Goal: Information Seeking & Learning: Check status

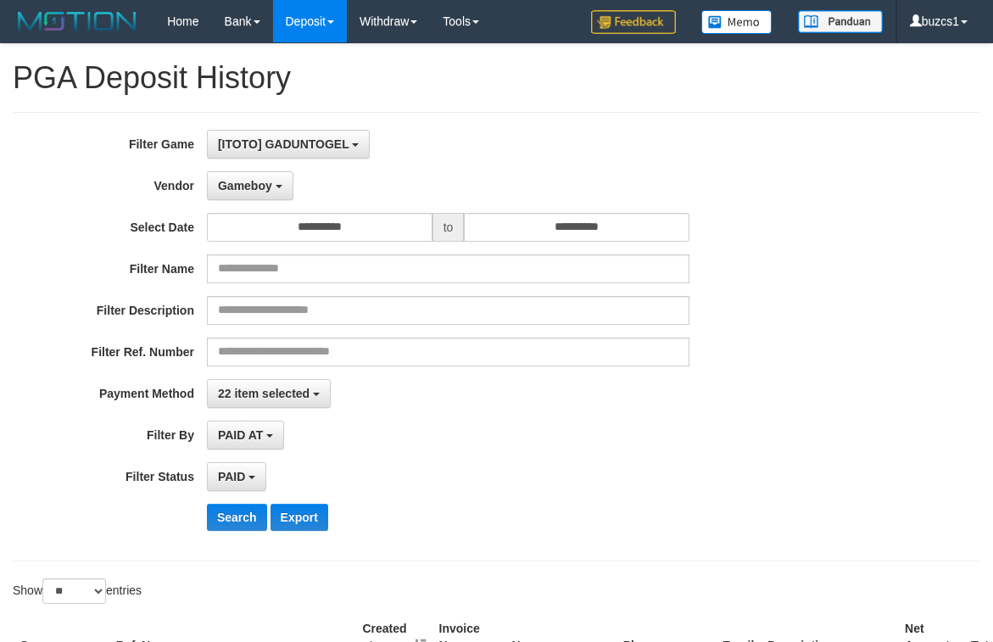
select select "**********"
select select "*********"
select select "*"
select select "**"
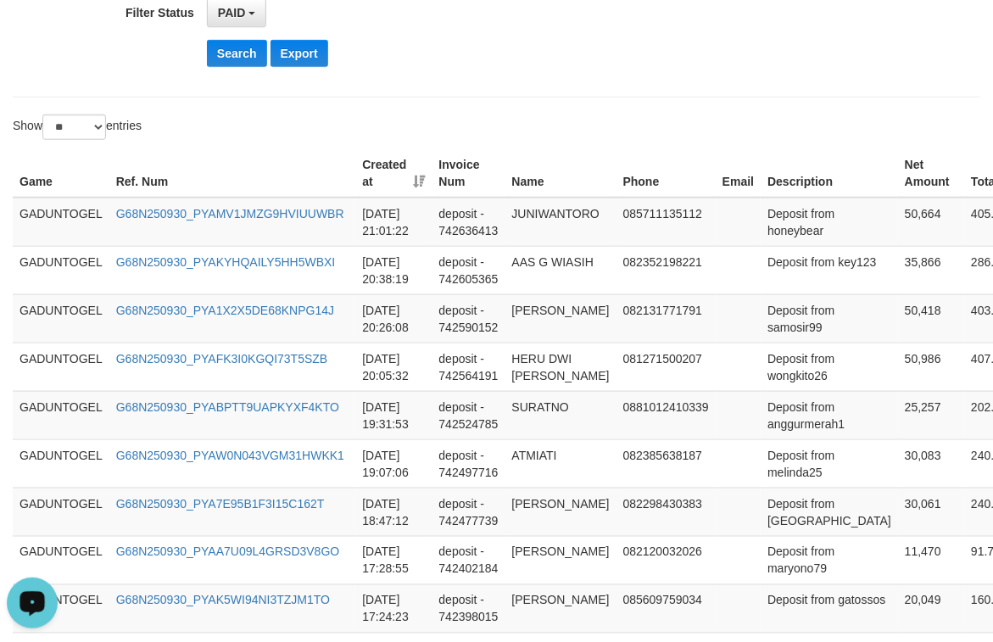
scroll to position [372, 0]
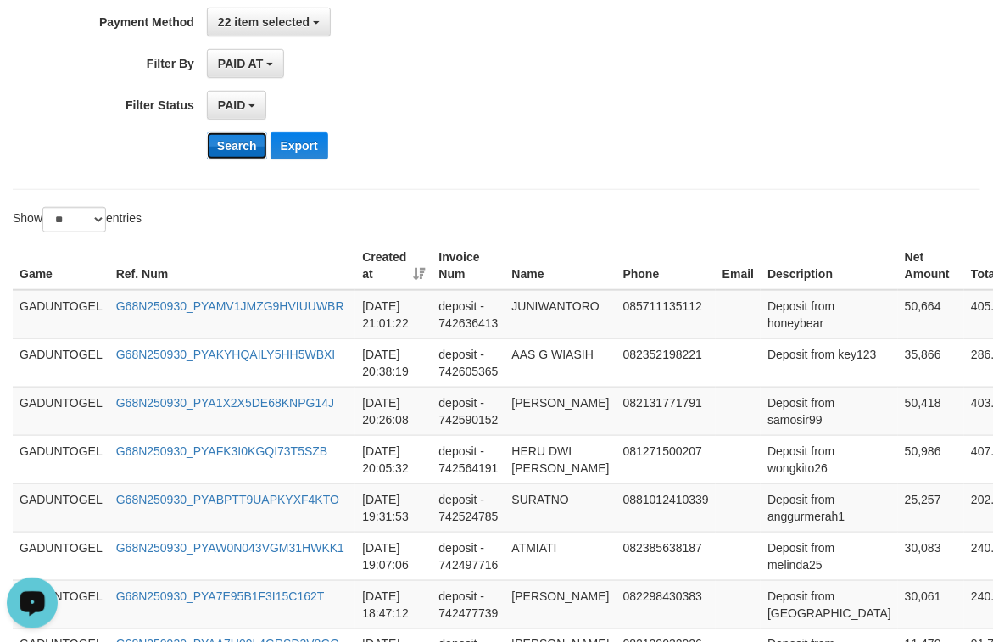
drag, startPoint x: 227, startPoint y: 151, endPoint x: 238, endPoint y: 153, distance: 11.2
click at [227, 153] on button "Search" at bounding box center [237, 145] width 60 height 27
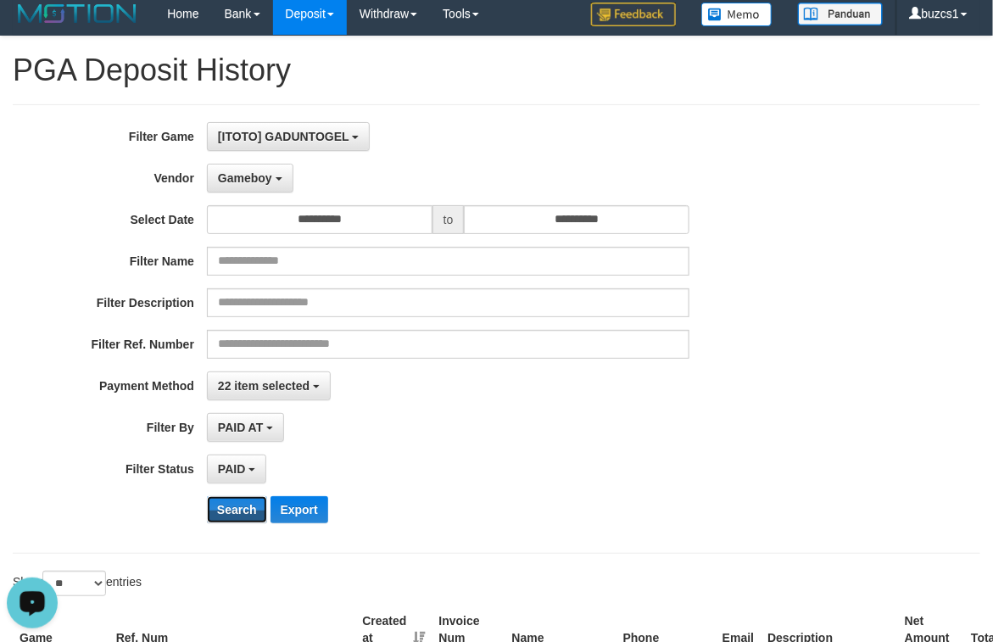
scroll to position [0, 0]
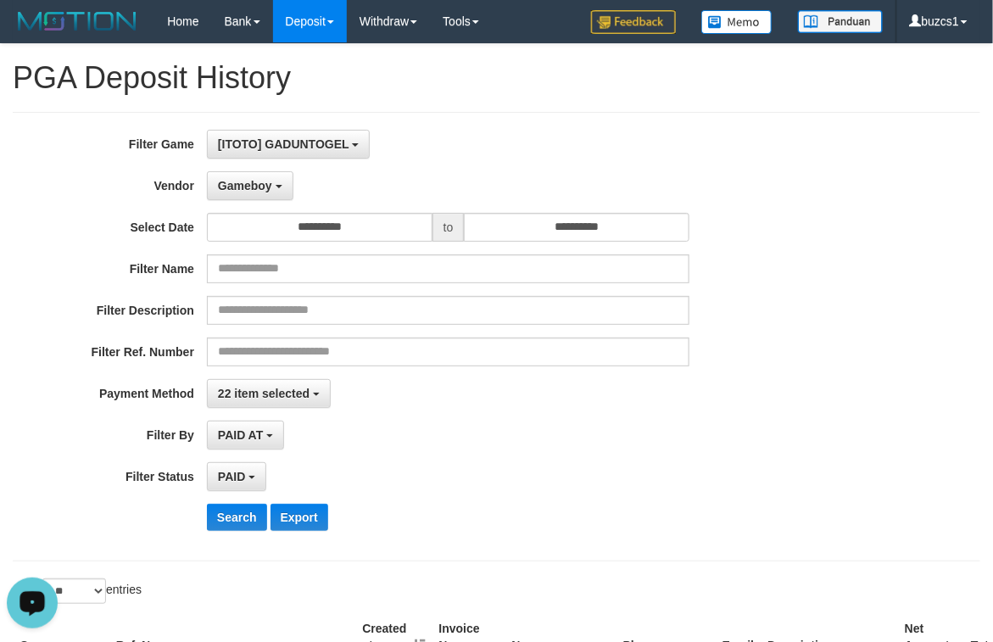
click at [608, 417] on div "**********" at bounding box center [414, 337] width 828 height 414
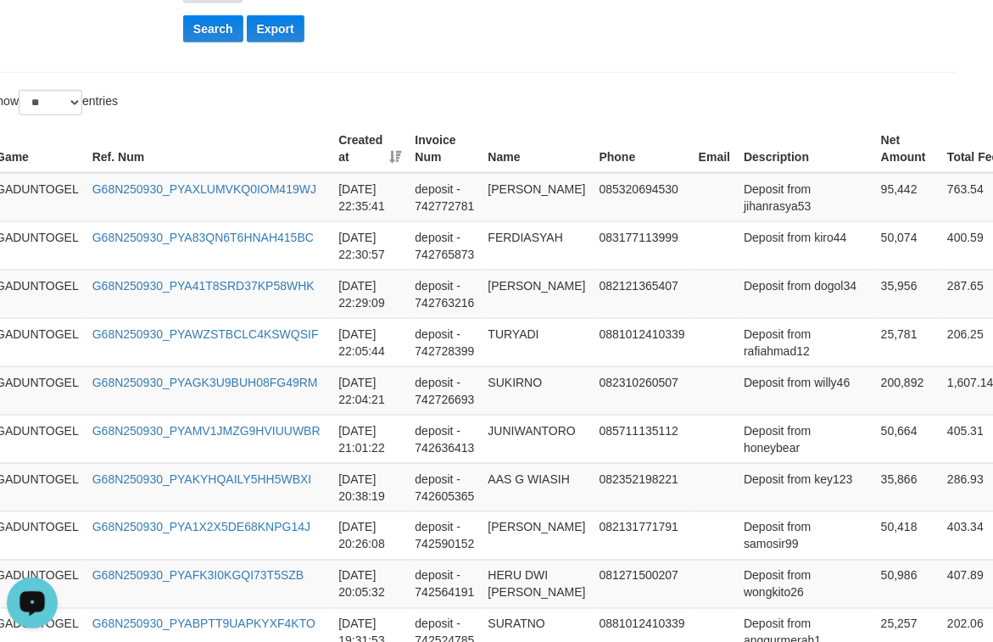
scroll to position [489, 0]
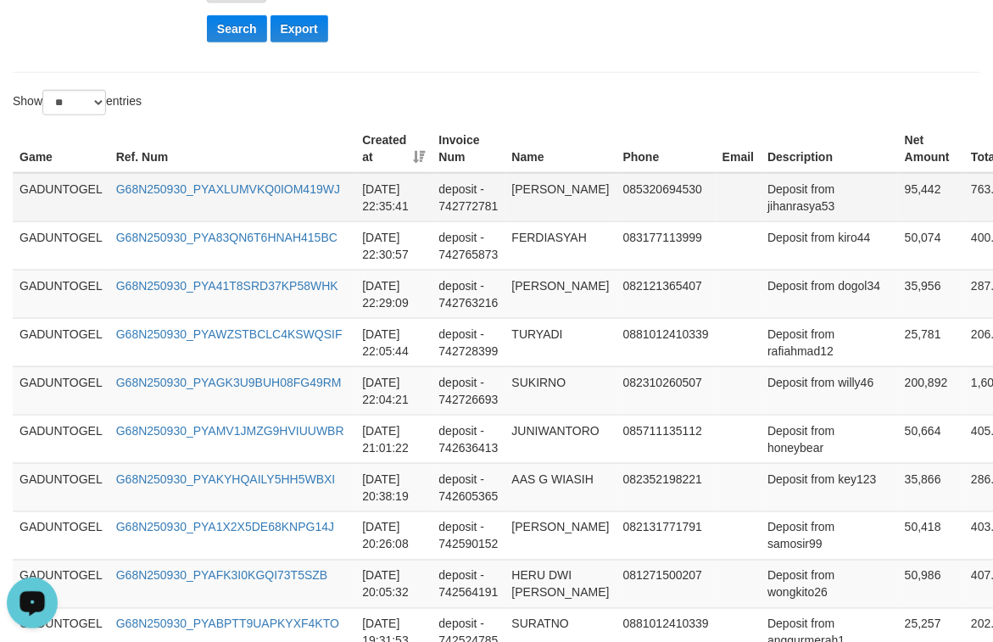
click at [56, 191] on td "GADUNTOGEL" at bounding box center [61, 197] width 97 height 49
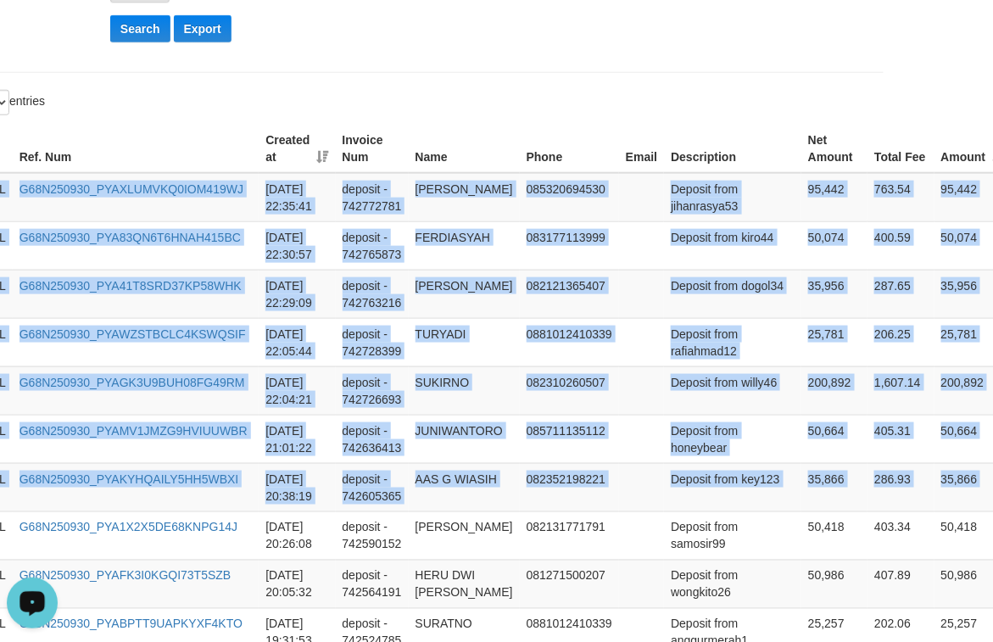
scroll to position [489, 171]
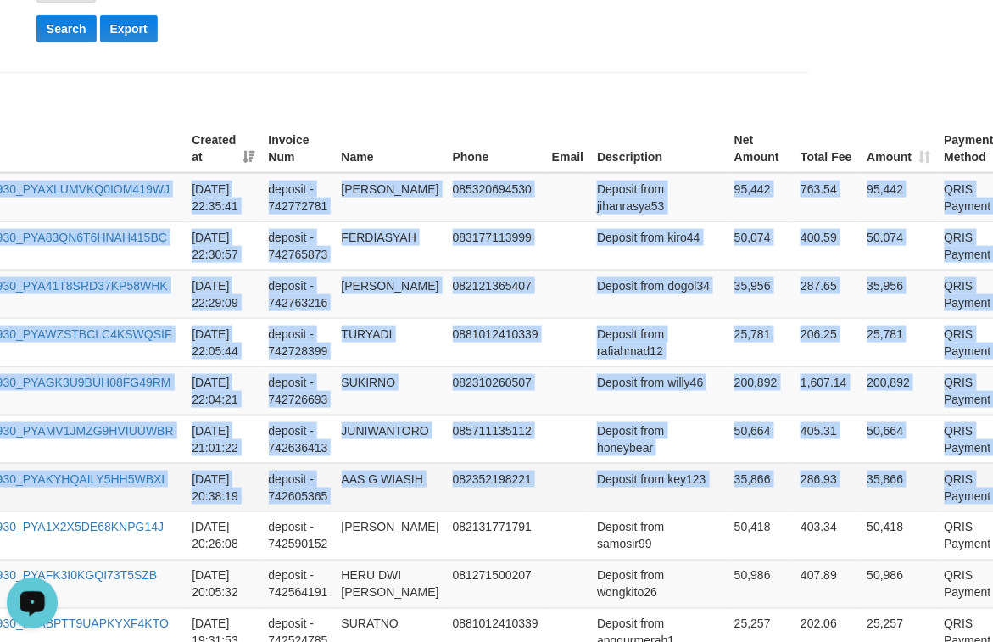
drag, startPoint x: 56, startPoint y: 191, endPoint x: 954, endPoint y: 486, distance: 945.7
copy tbody "GADUNTOGEL G68N250930_PYAXLUMVKQ0IOM419WJ [DATE] 22:35:41 deposit - 742772781 […"
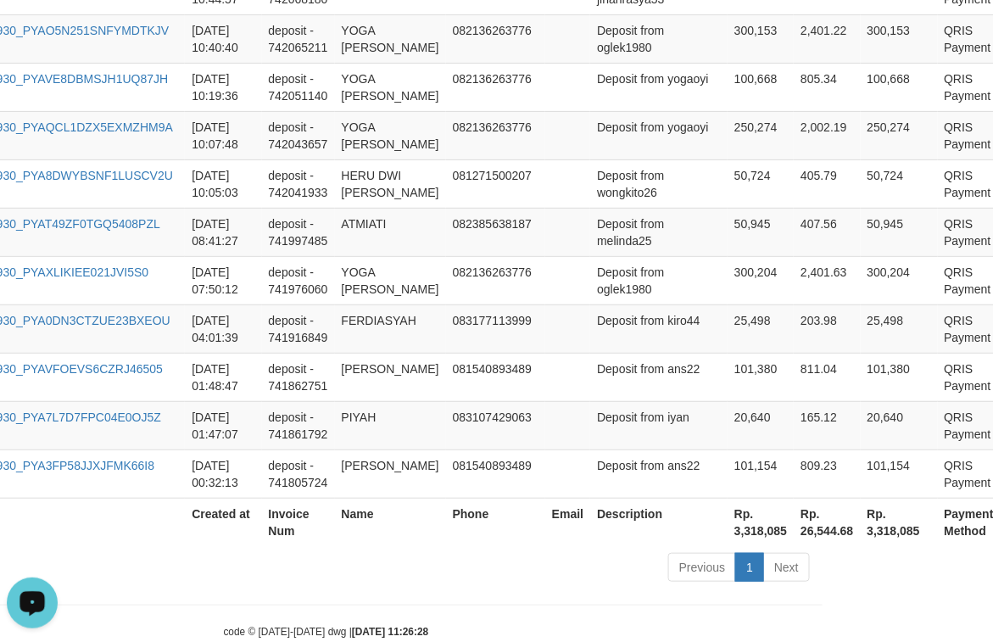
scroll to position [2158, 171]
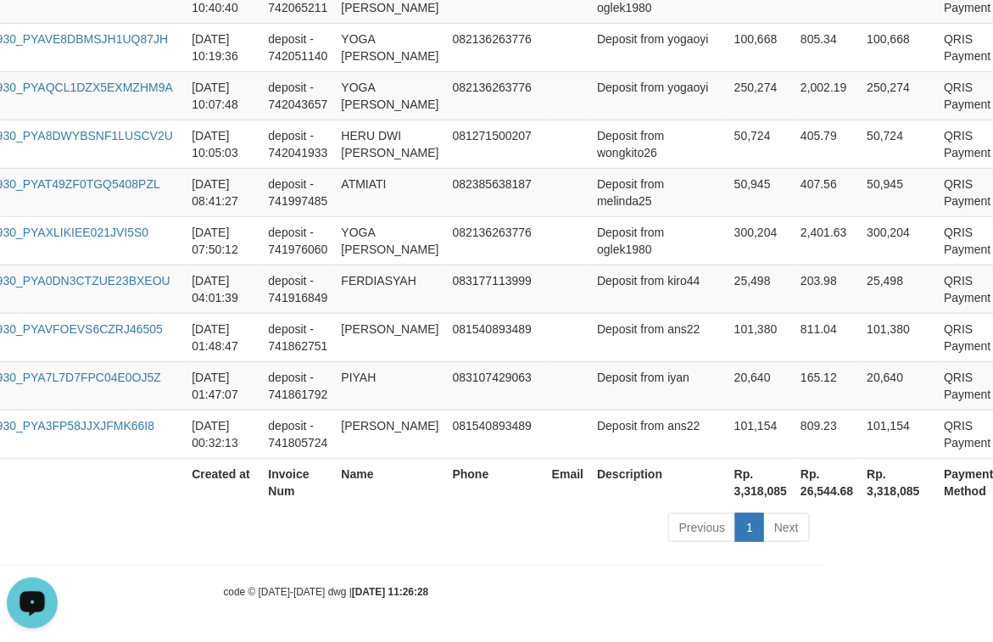
click at [728, 484] on th "Rp. 3,318,085" at bounding box center [761, 482] width 66 height 48
copy th "3,318,085"
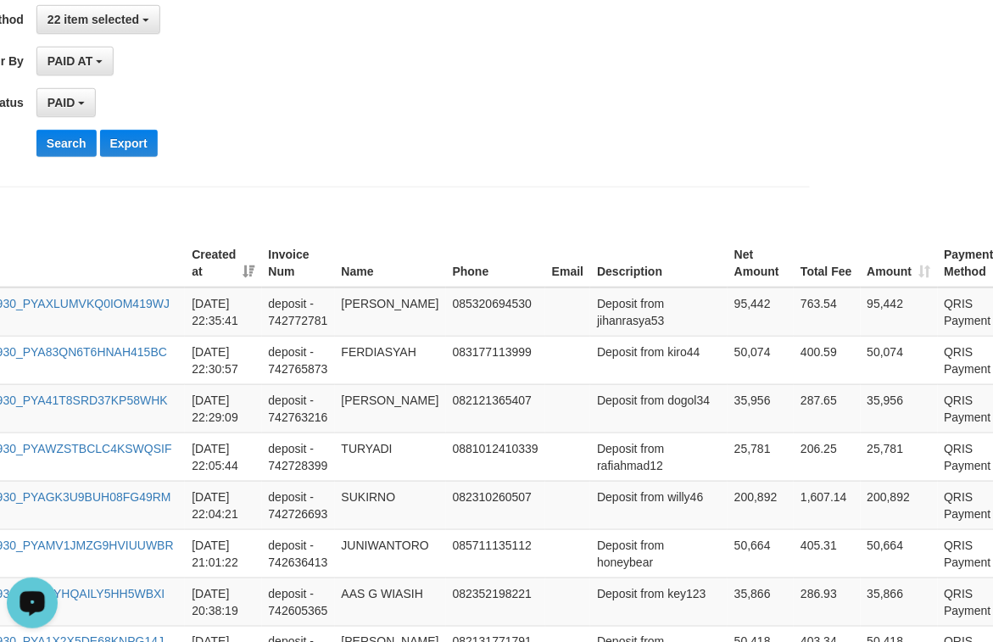
scroll to position [249, 171]
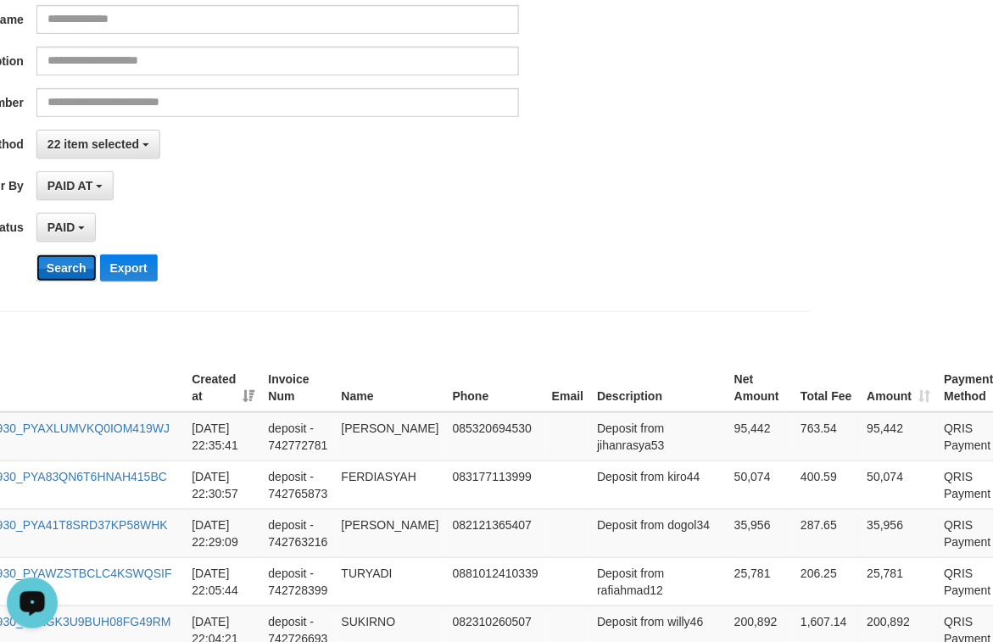
click at [69, 272] on button "Search" at bounding box center [66, 268] width 60 height 27
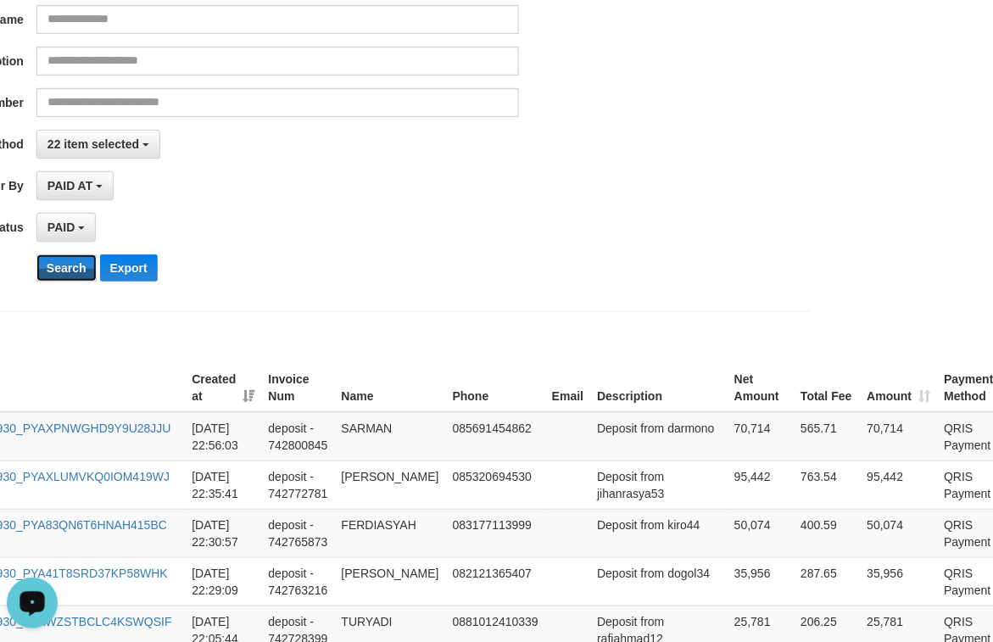
scroll to position [249, 0]
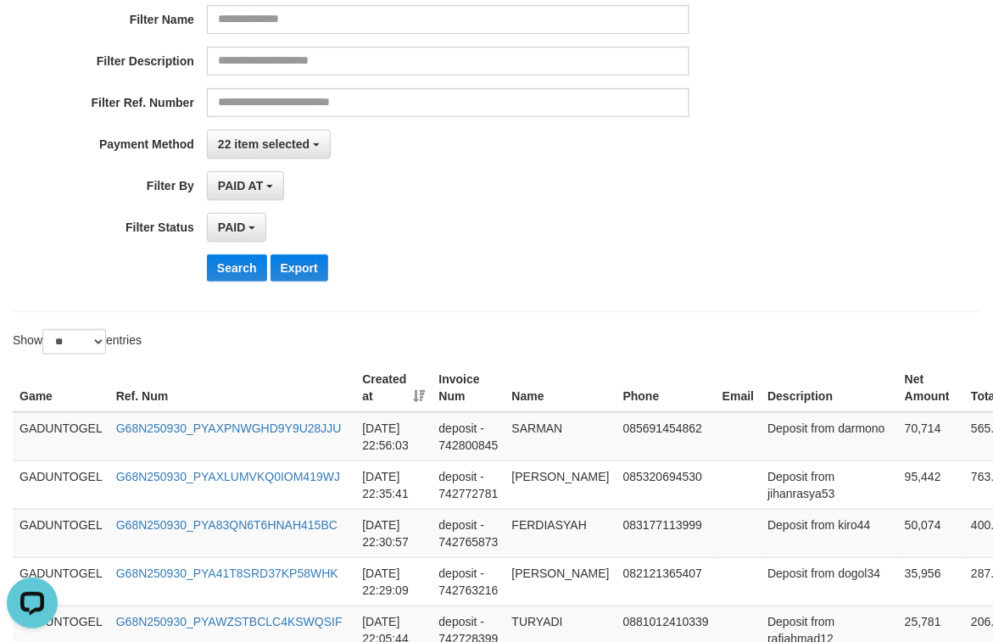
click at [864, 249] on div "**********" at bounding box center [496, 87] width 993 height 414
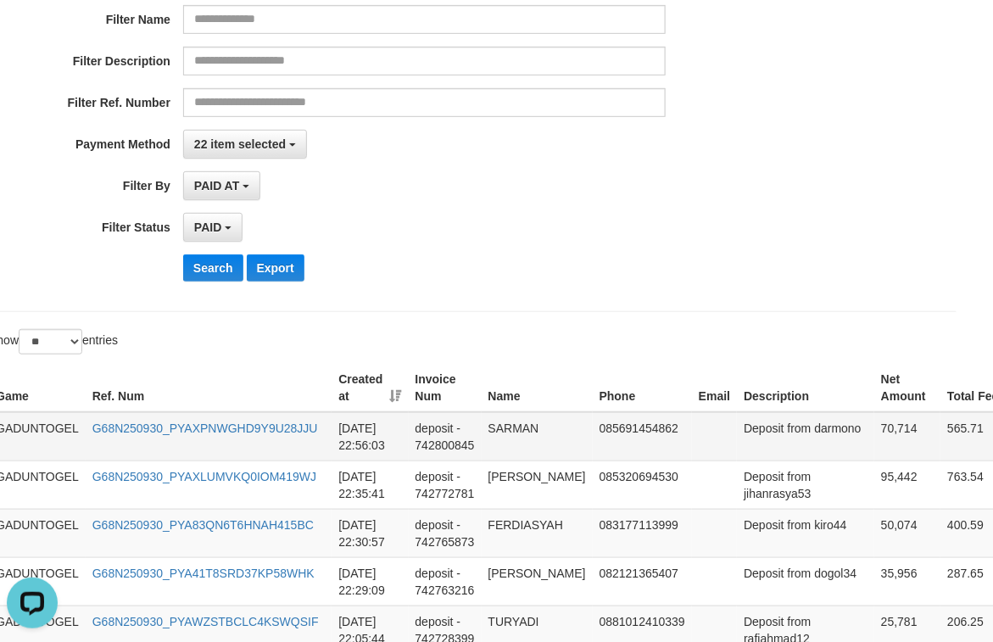
click at [875, 441] on td "70,714" at bounding box center [908, 436] width 66 height 49
click at [875, 436] on td "70,714" at bounding box center [908, 436] width 66 height 49
click at [875, 434] on td "70,714" at bounding box center [908, 436] width 66 height 49
copy td "70,714"
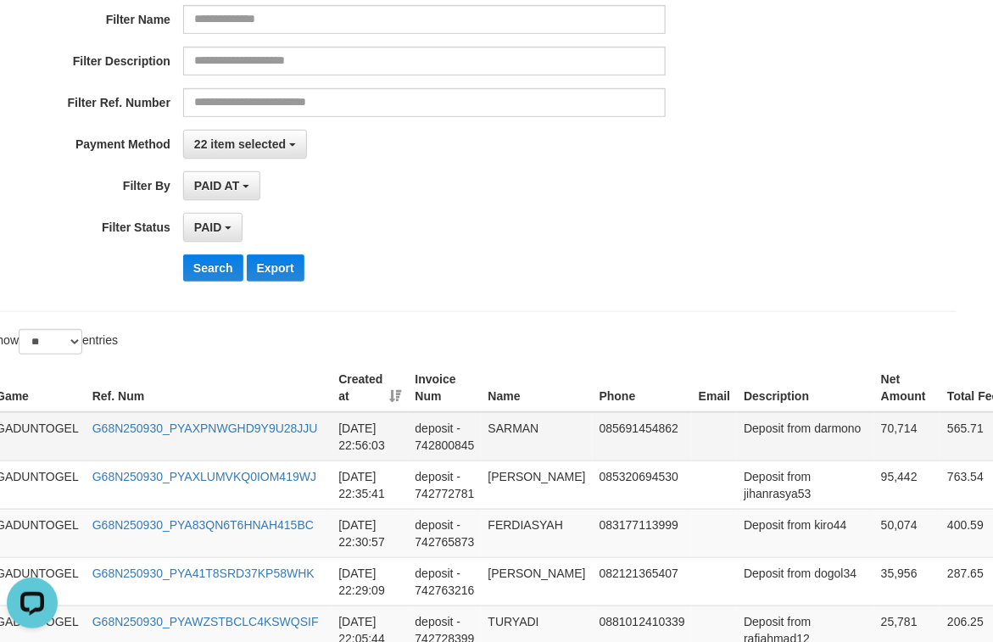
click at [522, 444] on td "SARMAN" at bounding box center [537, 436] width 111 height 49
click at [522, 443] on td "SARMAN" at bounding box center [537, 436] width 111 height 49
copy td "SARMAN"
click at [766, 458] on td "Deposit from darmono" at bounding box center [805, 436] width 137 height 49
click at [766, 456] on td "Deposit from darmono" at bounding box center [805, 436] width 137 height 49
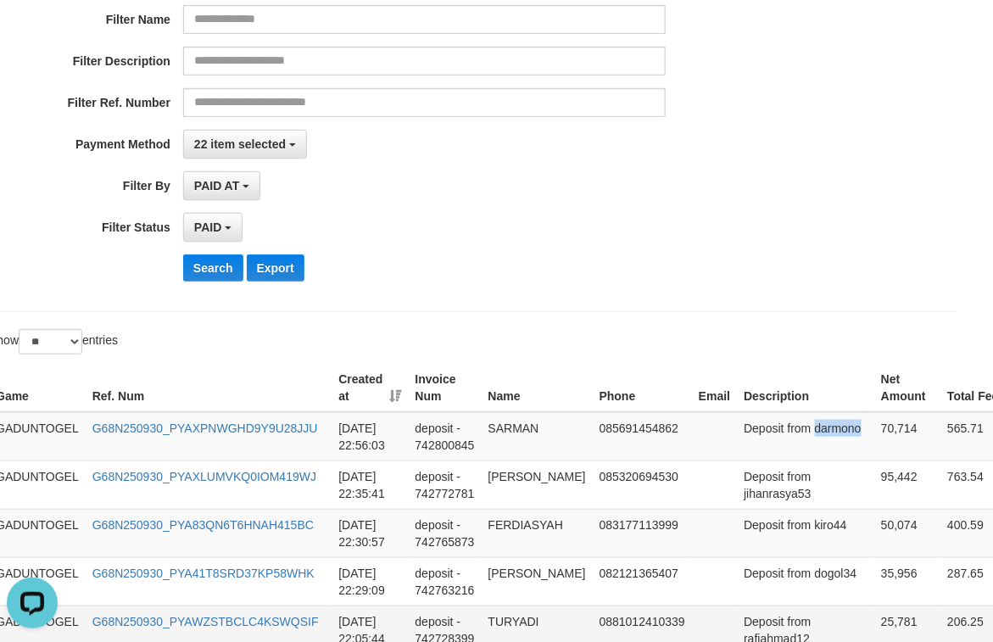
copy td "darmono"
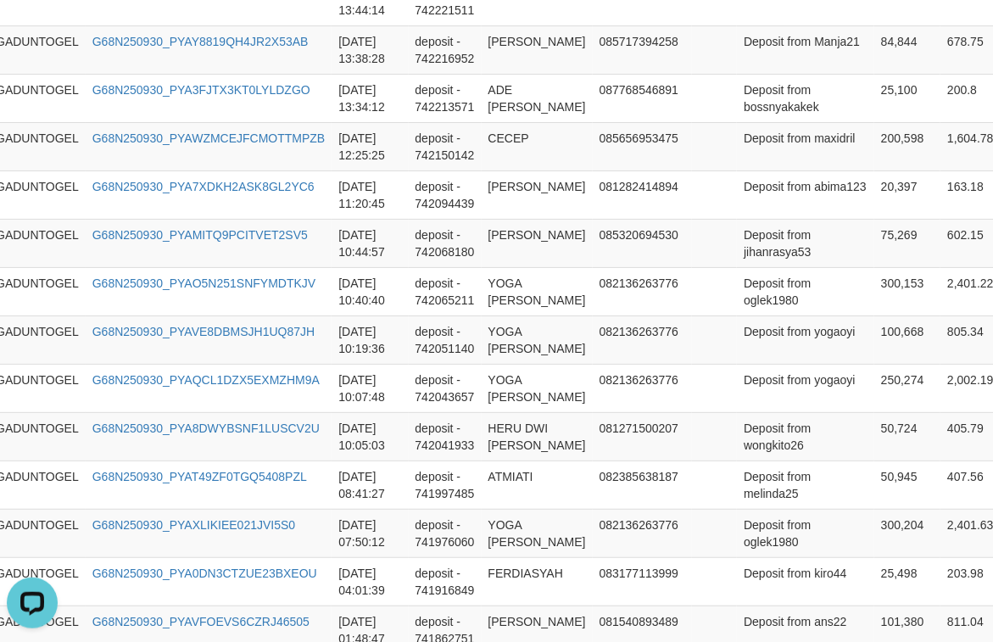
scroll to position [2207, 24]
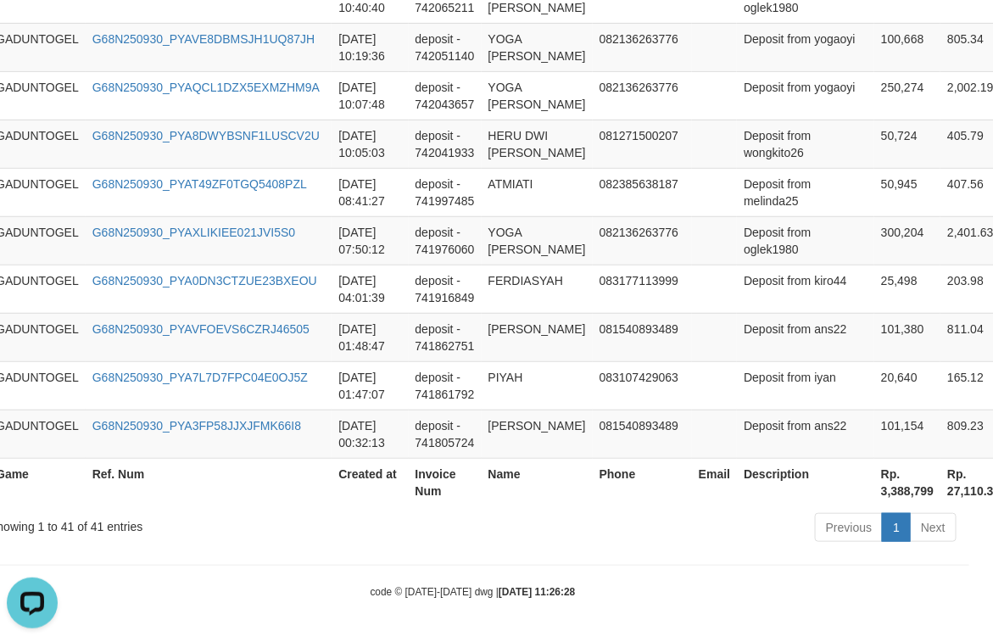
click at [875, 489] on th "Rp. 3,388,799" at bounding box center [908, 482] width 66 height 48
copy th "3,388,799"
click at [501, 586] on strong "[DATE] 11:26:28" at bounding box center [537, 592] width 76 height 12
click at [244, 596] on div "code © [DATE]-[DATE] dwg | [DATE] 11:26:28" at bounding box center [472, 591] width 993 height 17
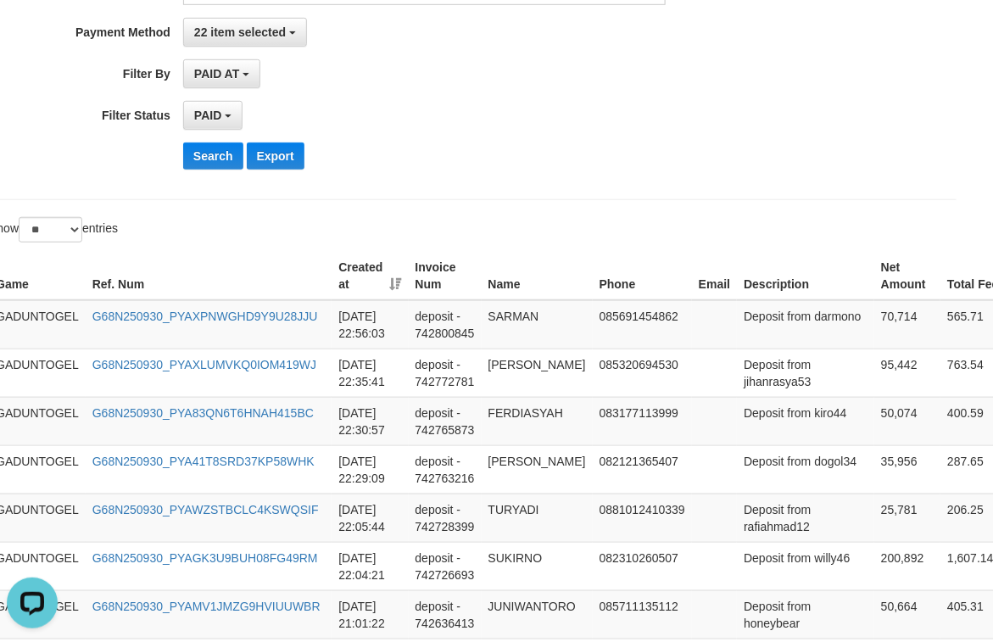
scroll to position [299, 24]
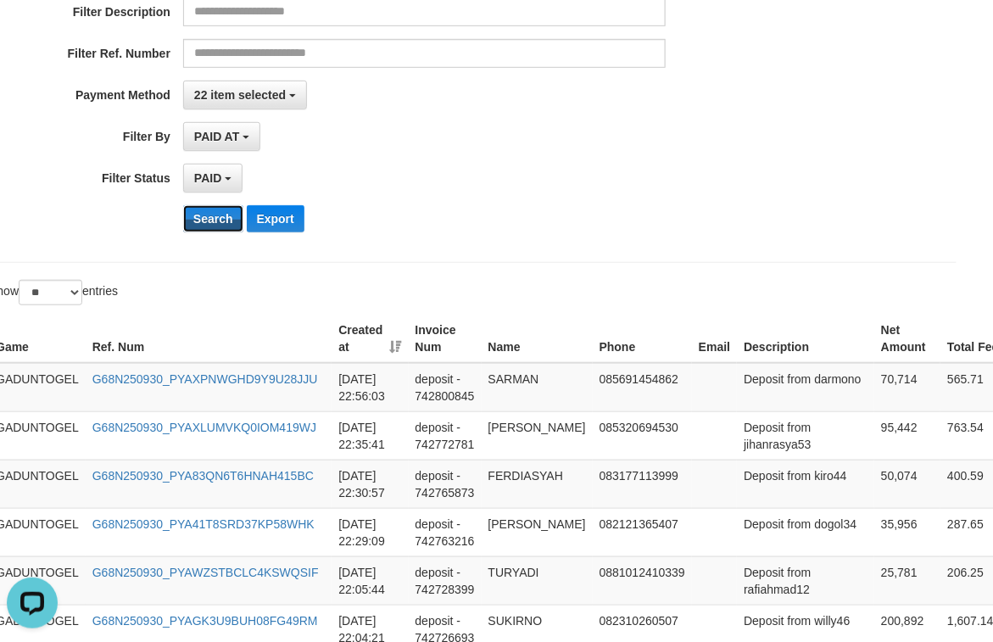
drag, startPoint x: 212, startPoint y: 217, endPoint x: 462, endPoint y: 174, distance: 253.1
click at [212, 217] on button "Search" at bounding box center [213, 218] width 60 height 27
click at [209, 197] on div "**********" at bounding box center [390, 38] width 828 height 414
click at [215, 215] on button "Search" at bounding box center [213, 218] width 60 height 27
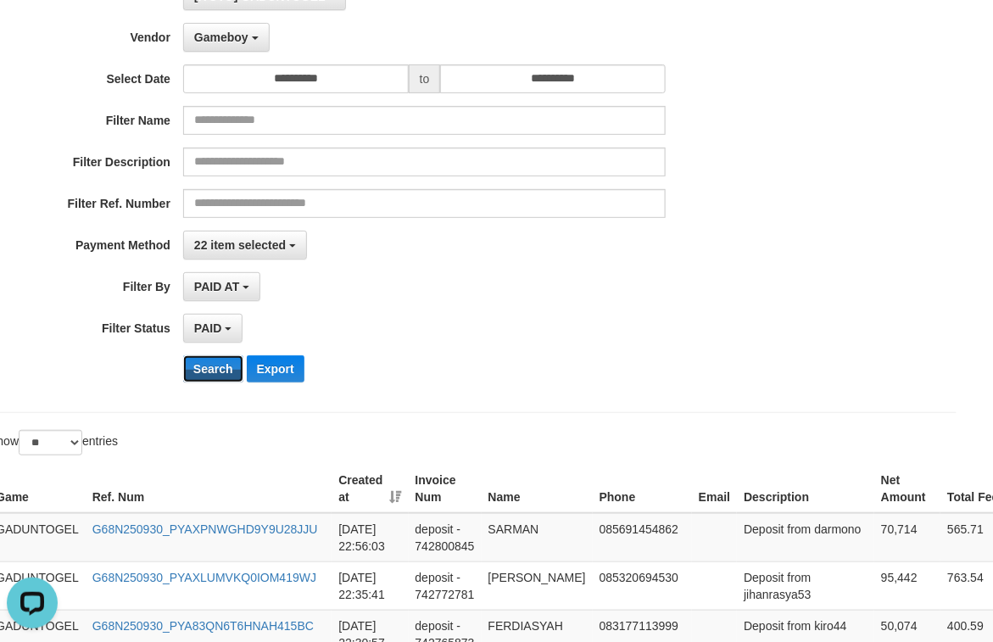
scroll to position [87, 24]
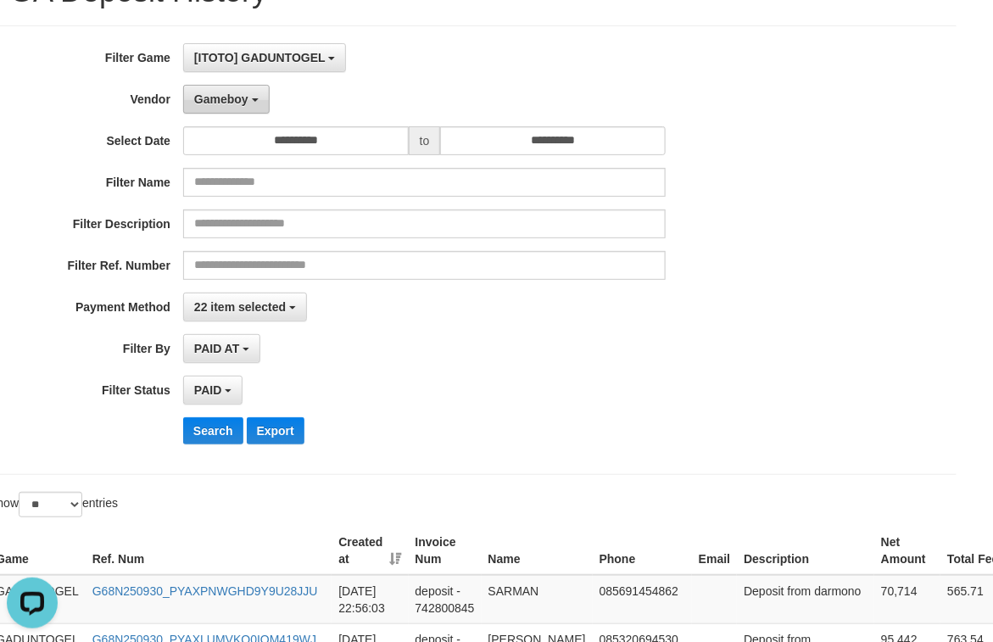
click at [249, 105] on button "Gameboy" at bounding box center [226, 99] width 87 height 29
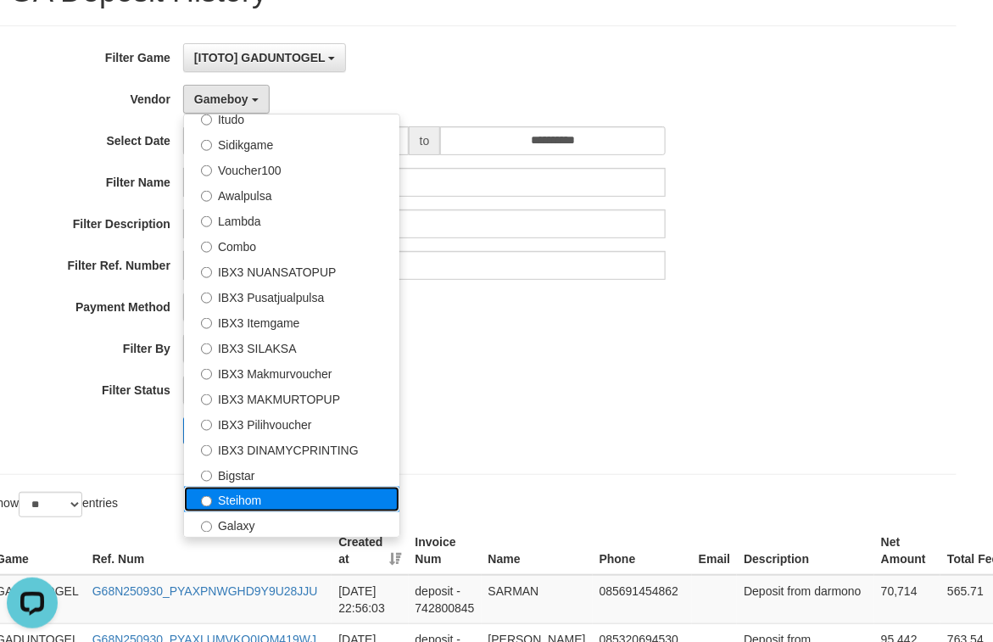
click at [265, 502] on label "Steihom" at bounding box center [291, 499] width 215 height 25
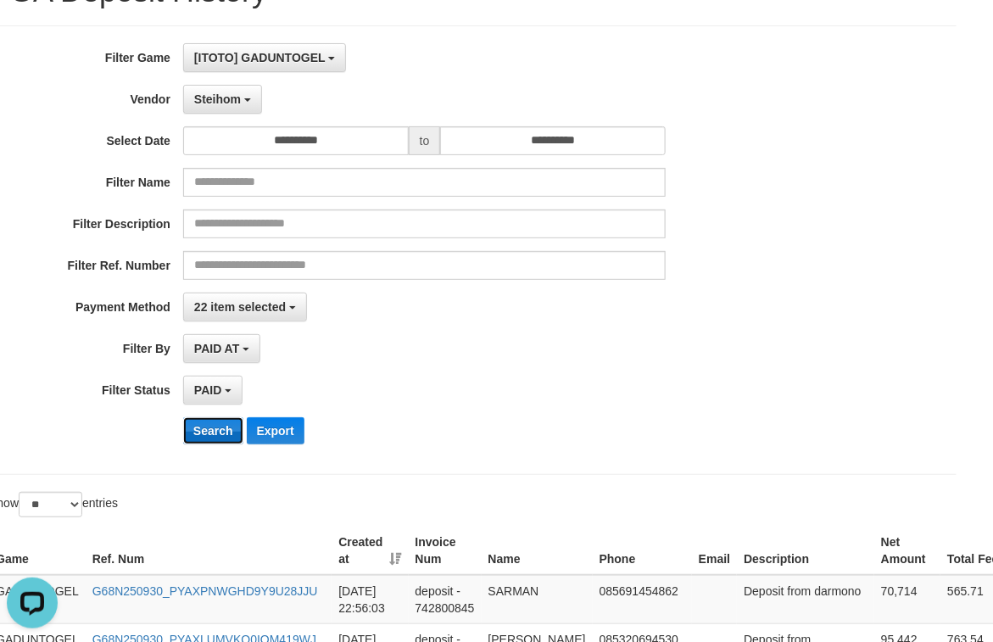
click at [222, 436] on button "Search" at bounding box center [213, 430] width 60 height 27
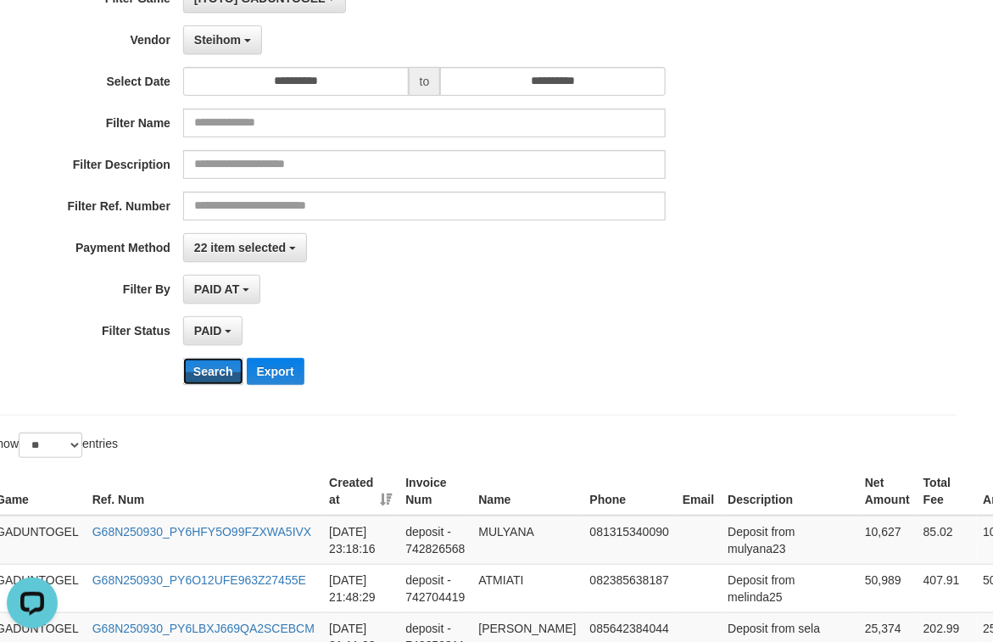
scroll to position [0, 24]
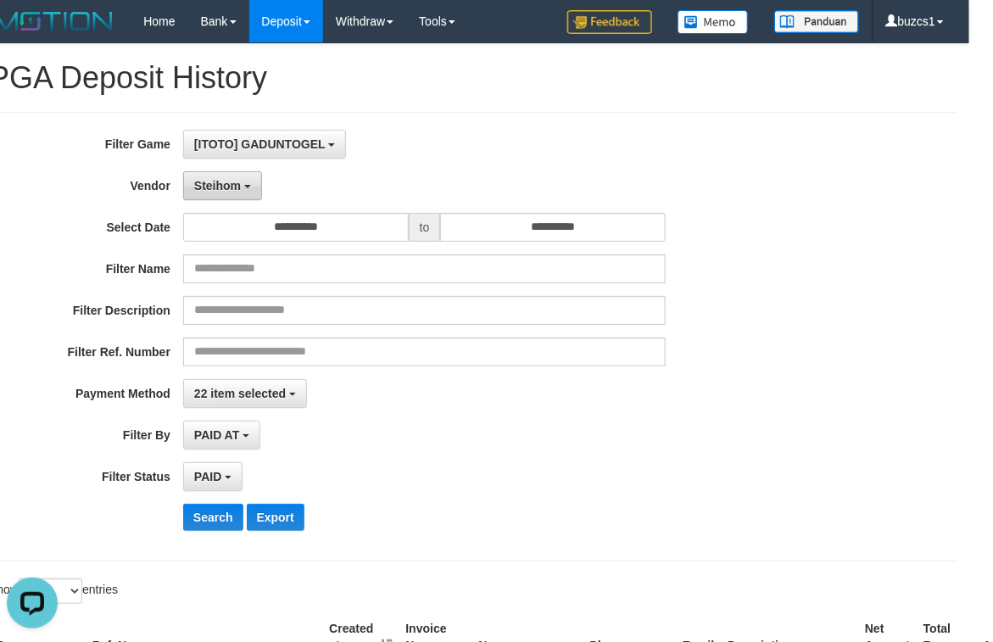
click at [240, 188] on button "Steihom" at bounding box center [222, 185] width 79 height 29
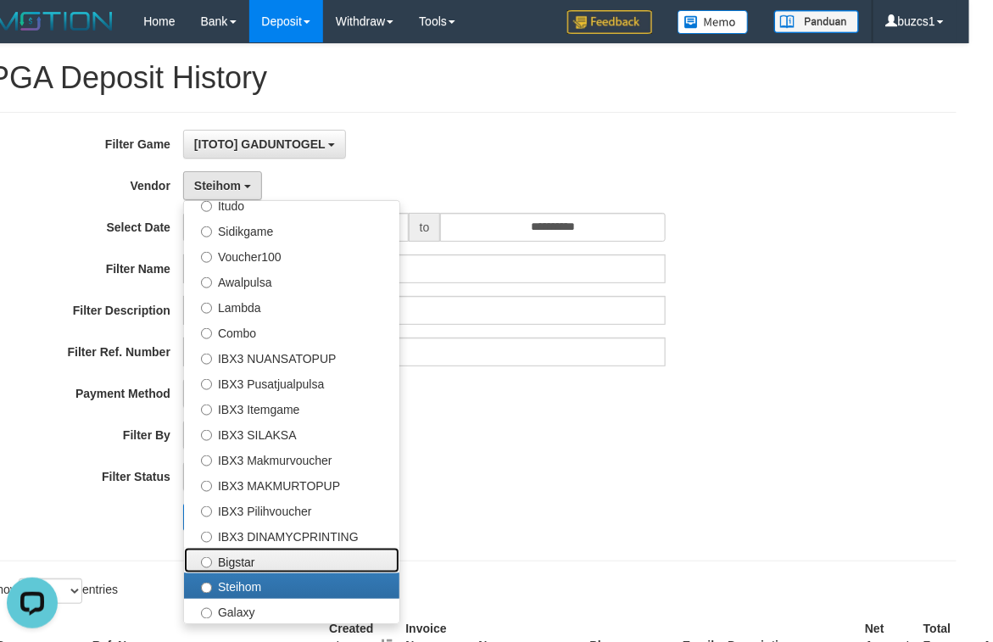
drag, startPoint x: 281, startPoint y: 562, endPoint x: 276, endPoint y: 550, distance: 13.7
click at [283, 561] on label "Bigstar" at bounding box center [291, 560] width 215 height 25
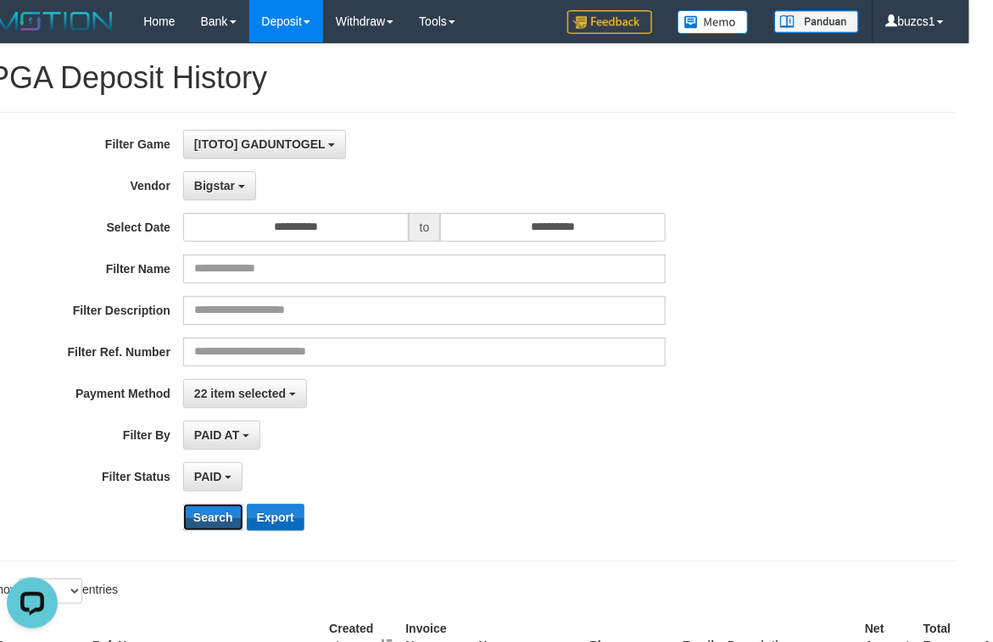
drag, startPoint x: 230, startPoint y: 522, endPoint x: 249, endPoint y: 515, distance: 20.7
click at [229, 520] on button "Search" at bounding box center [213, 517] width 60 height 27
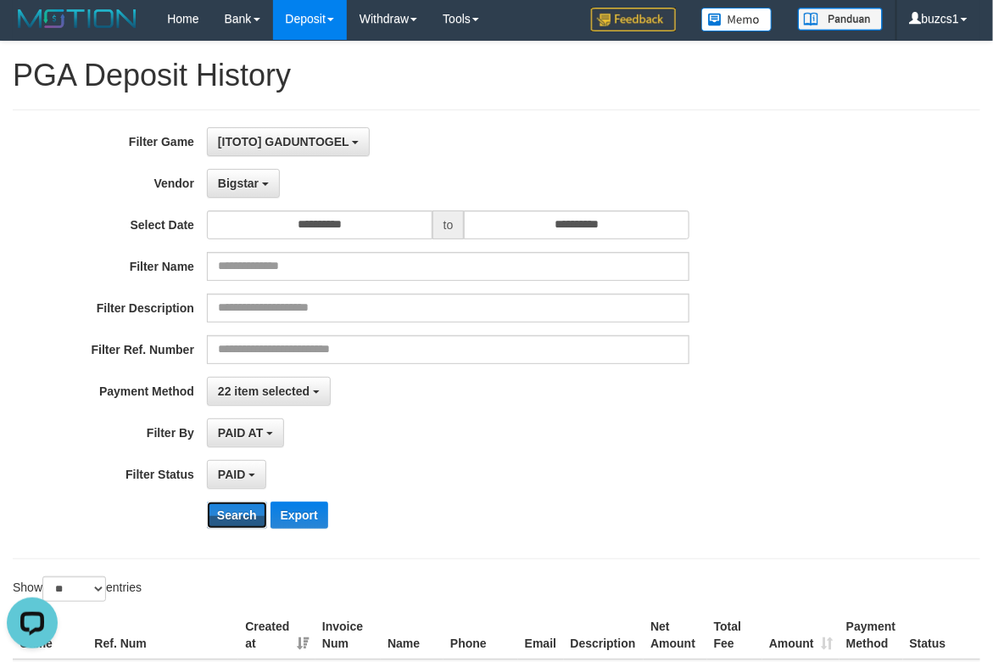
scroll to position [0, 0]
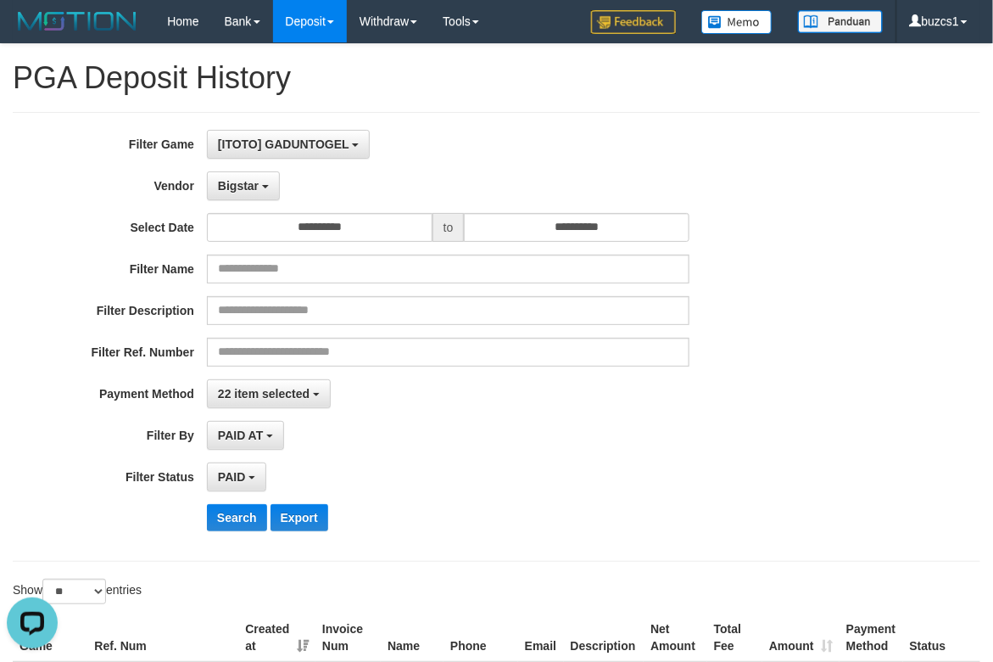
click at [276, 204] on div "**********" at bounding box center [414, 337] width 828 height 414
click at [276, 193] on button "Bigstar" at bounding box center [243, 185] width 73 height 29
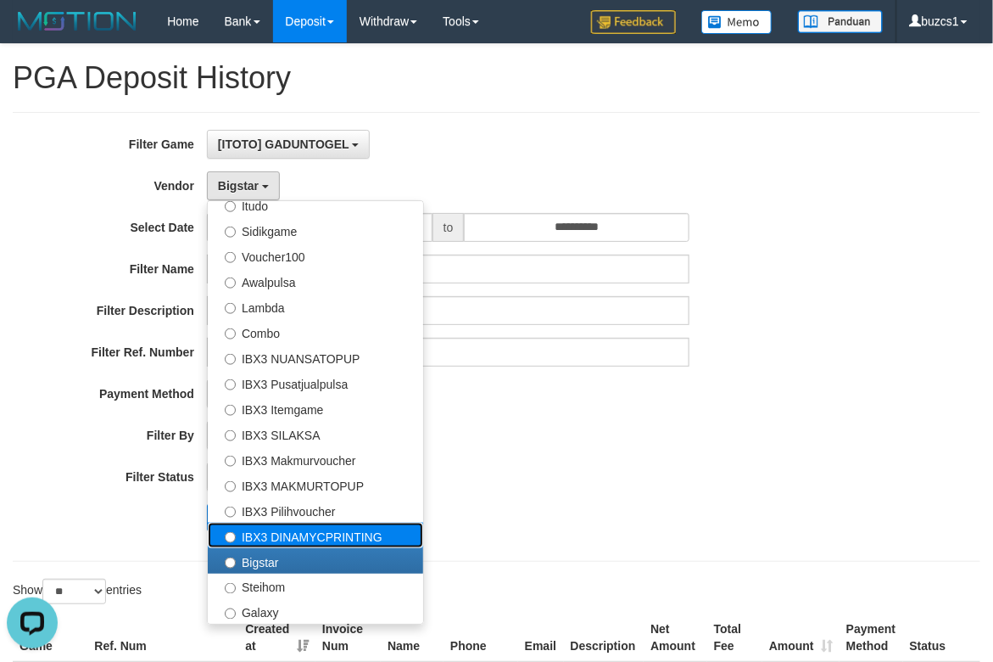
click at [300, 543] on label "IBX3 DINAMYCPRINTING" at bounding box center [315, 535] width 215 height 25
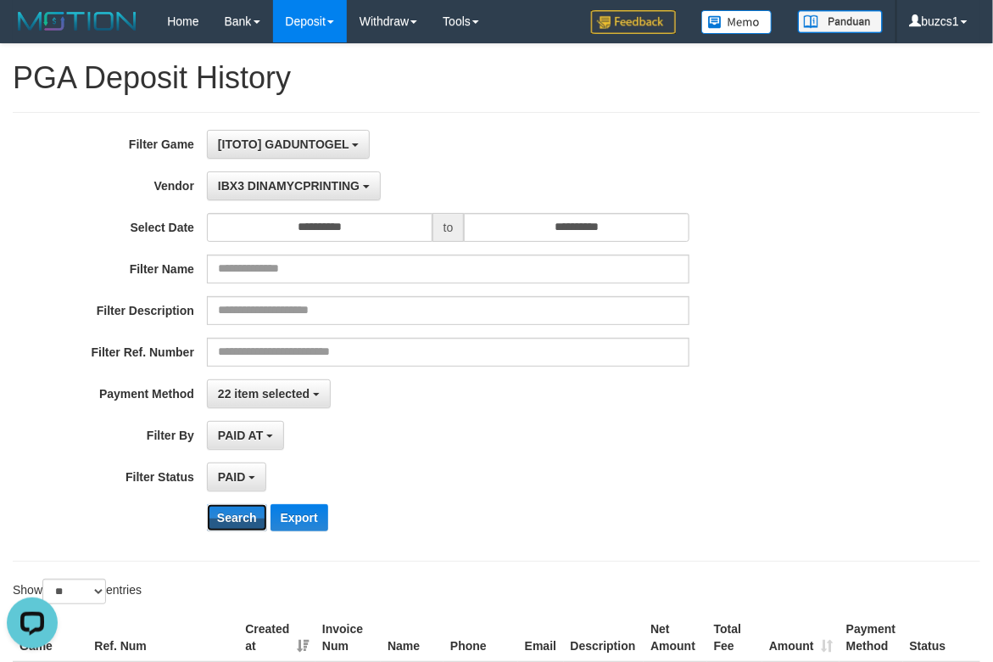
drag, startPoint x: 240, startPoint y: 517, endPoint x: 403, endPoint y: 458, distance: 173.4
click at [244, 517] on button "Search" at bounding box center [237, 517] width 60 height 27
click at [341, 197] on button "IBX3 DINAMYCPRINTING" at bounding box center [294, 185] width 174 height 29
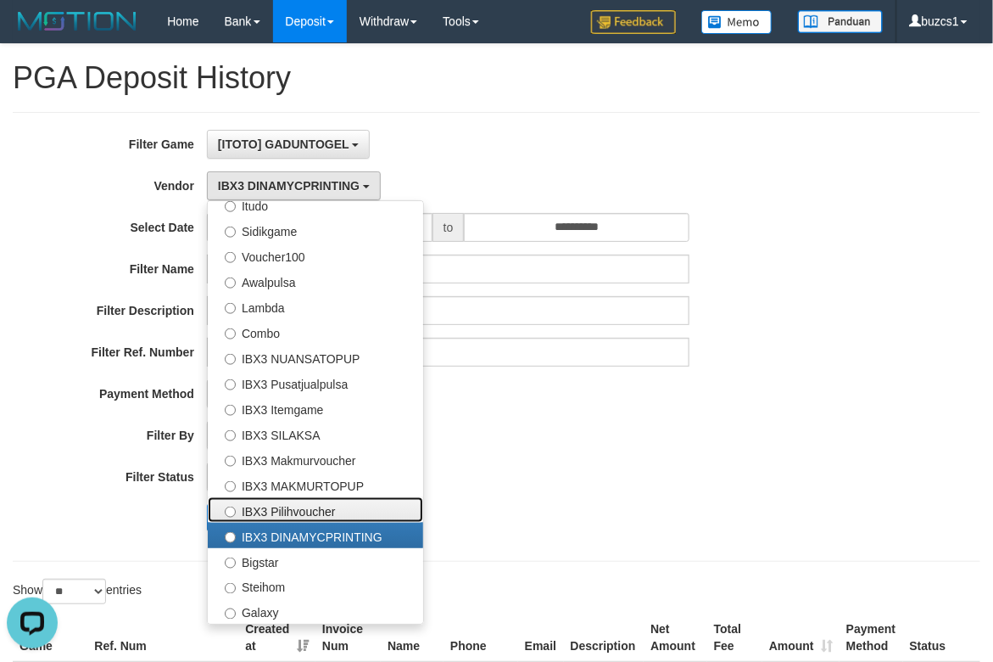
drag, startPoint x: 313, startPoint y: 509, endPoint x: 301, endPoint y: 512, distance: 12.4
click at [314, 509] on label "IBX3 Pilihvoucher" at bounding box center [315, 509] width 215 height 25
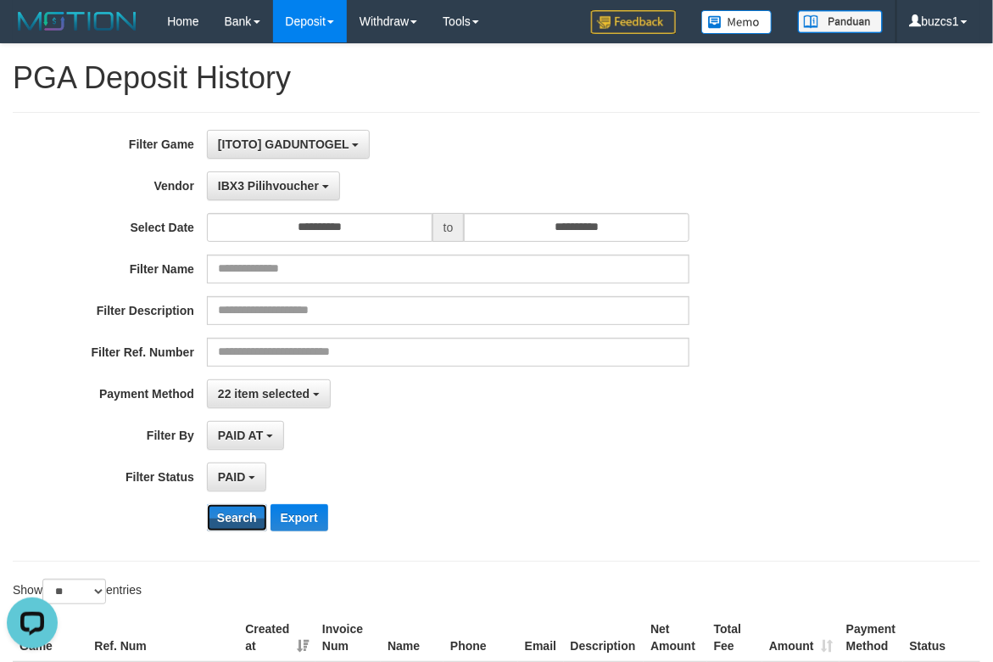
drag, startPoint x: 257, startPoint y: 517, endPoint x: 300, endPoint y: 489, distance: 51.5
click at [255, 512] on button "Search" at bounding box center [237, 517] width 60 height 27
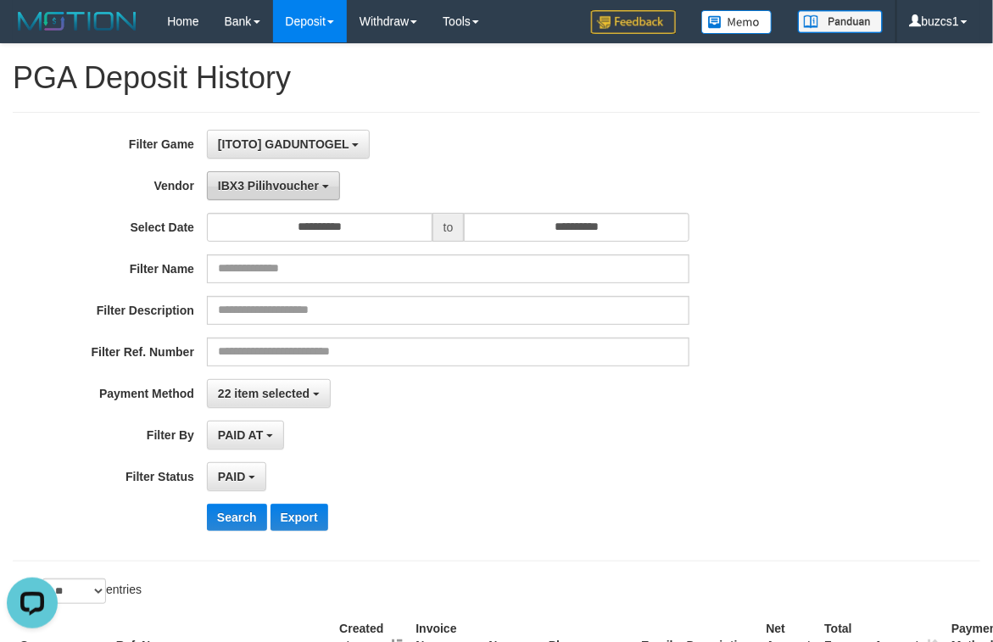
click at [328, 186] on button "IBX3 Pilihvoucher" at bounding box center [273, 185] width 133 height 29
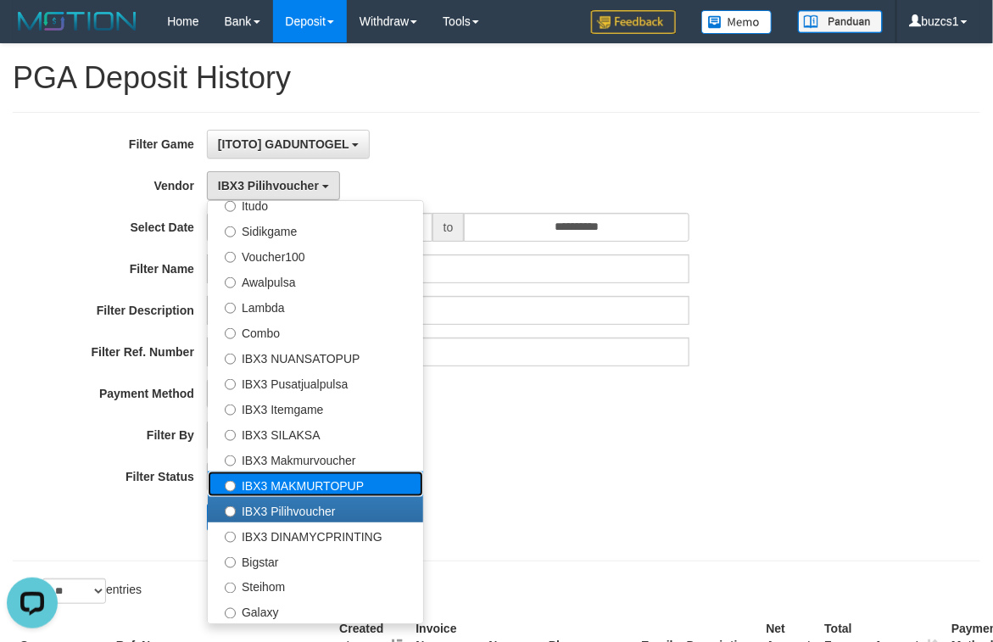
click at [365, 481] on label "IBX3 MAKMURTOPUP" at bounding box center [315, 484] width 215 height 25
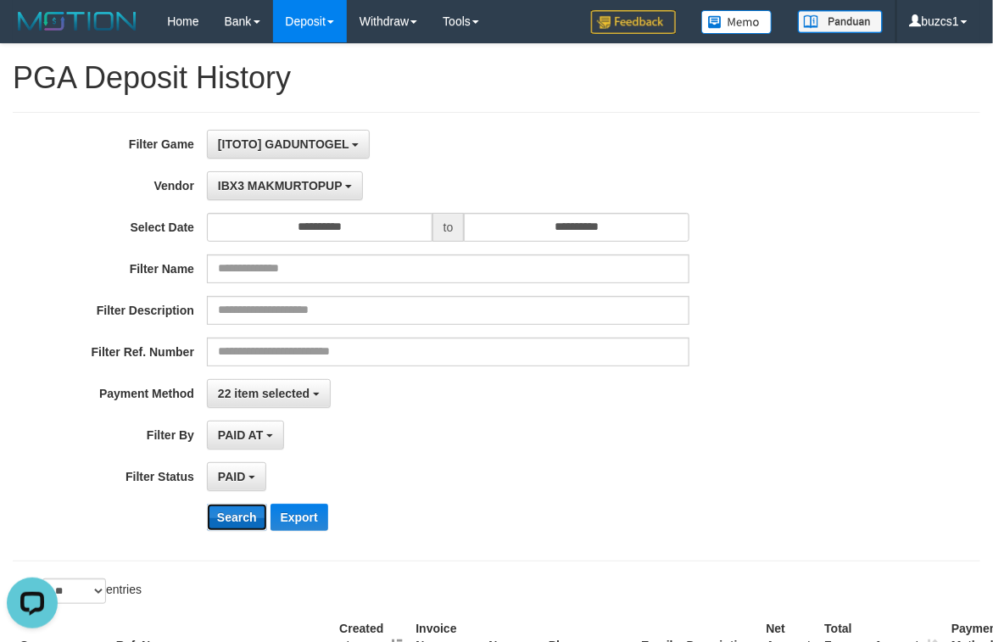
drag, startPoint x: 242, startPoint y: 527, endPoint x: 283, endPoint y: 491, distance: 54.7
click at [242, 525] on button "Search" at bounding box center [237, 517] width 60 height 27
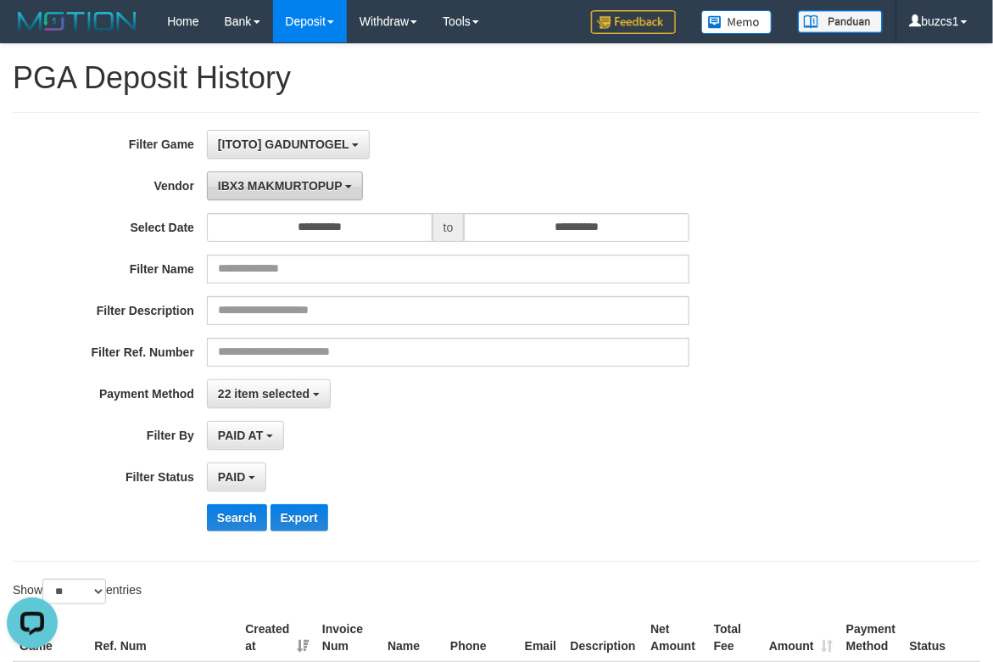
click at [336, 189] on span "IBX3 MAKMURTOPUP" at bounding box center [280, 186] width 125 height 14
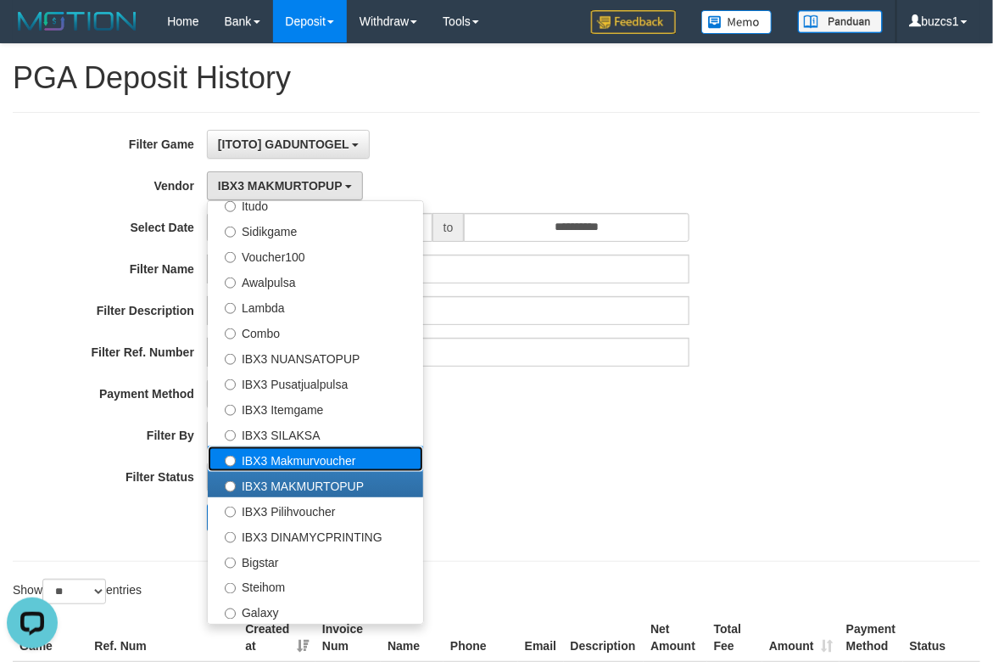
click at [334, 456] on label "IBX3 Makmurvoucher" at bounding box center [315, 458] width 215 height 25
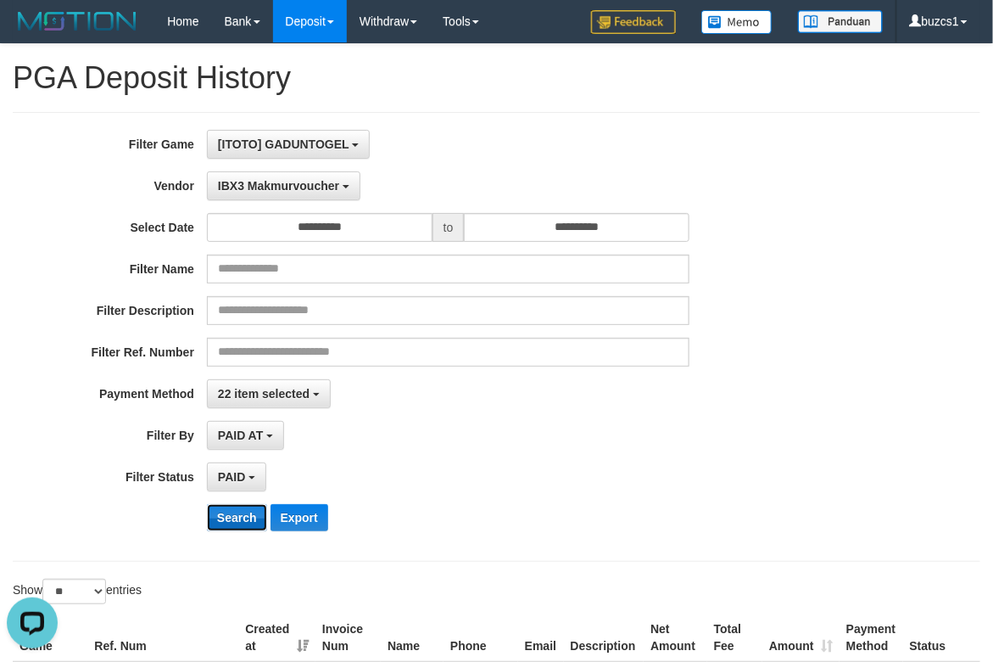
click at [244, 512] on button "Search" at bounding box center [237, 517] width 60 height 27
click at [308, 187] on span "IBX3 Makmurvoucher" at bounding box center [278, 186] width 121 height 14
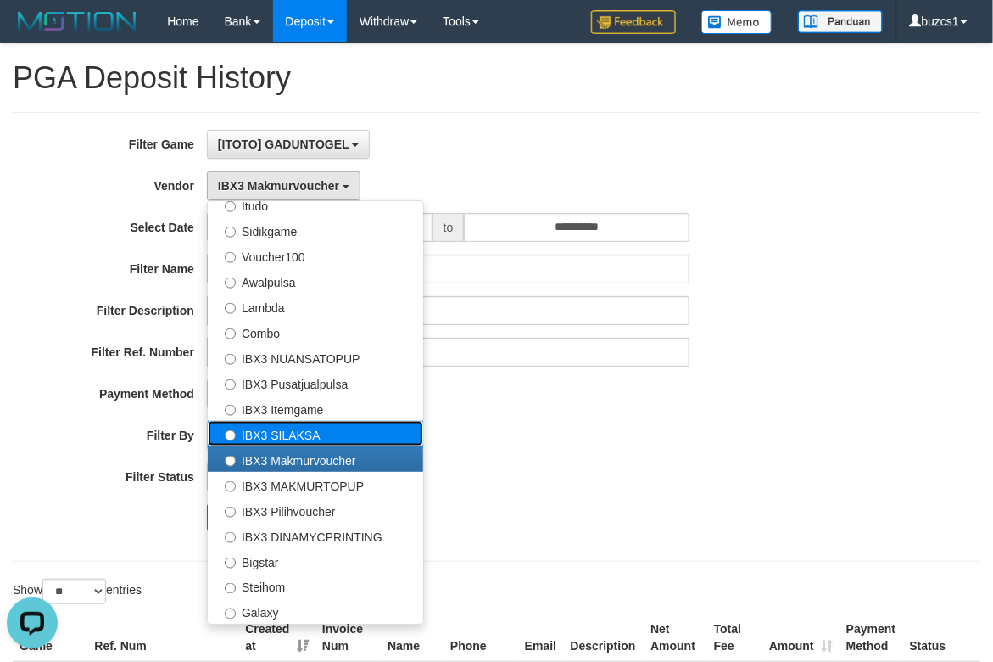
click at [350, 438] on label "IBX3 SILAKSA" at bounding box center [315, 433] width 215 height 25
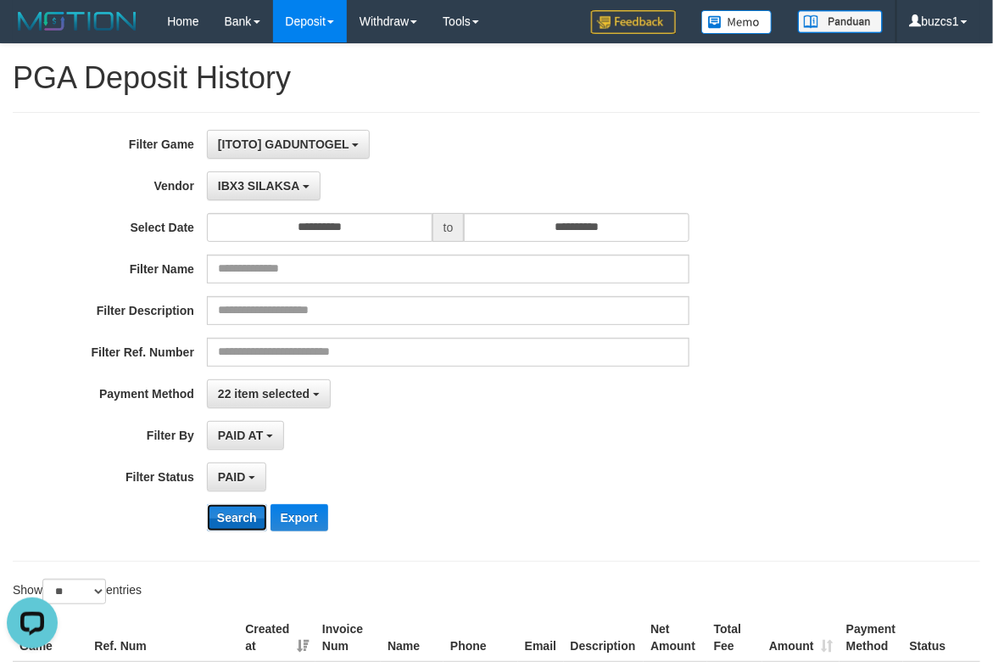
drag, startPoint x: 240, startPoint y: 528, endPoint x: 347, endPoint y: 458, distance: 127.5
click at [244, 528] on button "Search" at bounding box center [237, 517] width 60 height 27
click at [314, 184] on button "IBX3 SILAKSA" at bounding box center [264, 185] width 114 height 29
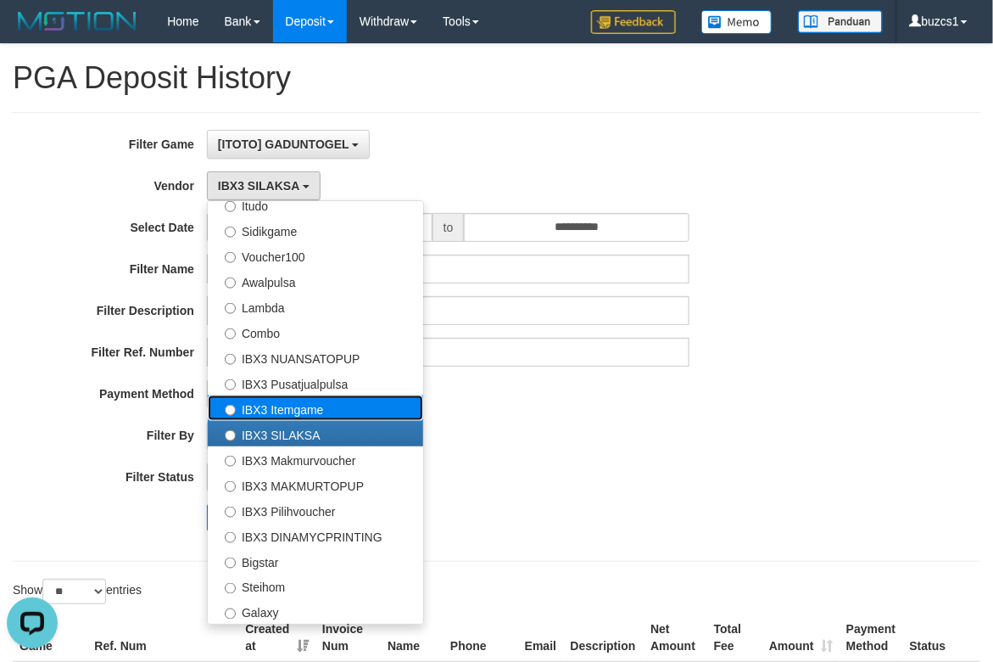
click at [331, 405] on label "IBX3 Itemgame" at bounding box center [315, 407] width 215 height 25
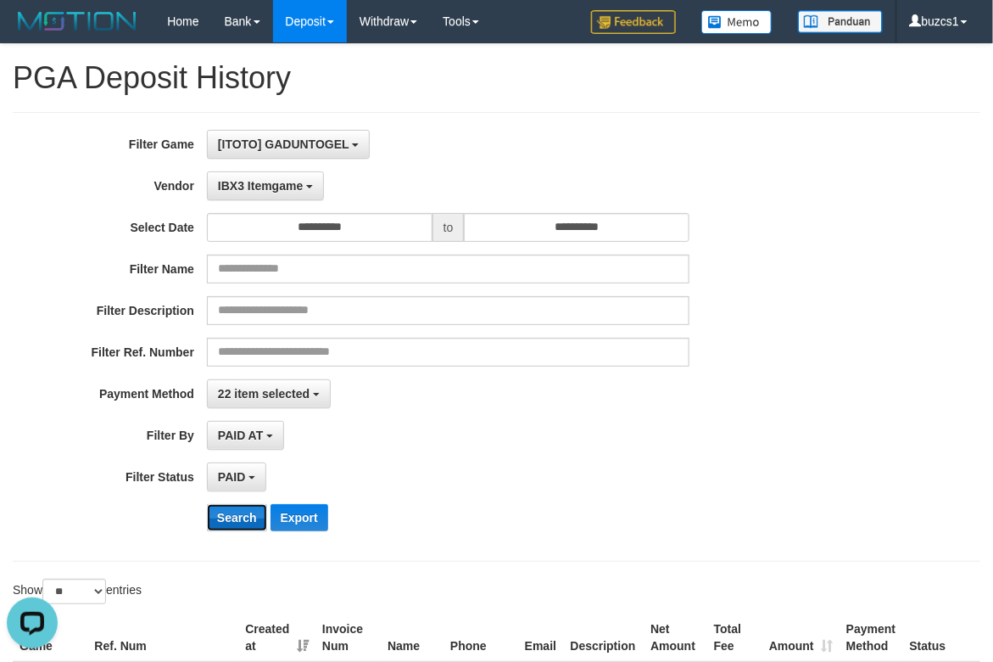
drag, startPoint x: 219, startPoint y: 532, endPoint x: 344, endPoint y: 468, distance: 140.0
click at [225, 531] on button "Search" at bounding box center [237, 517] width 60 height 27
click at [313, 181] on button "IBX3 Itemgame" at bounding box center [265, 185] width 117 height 29
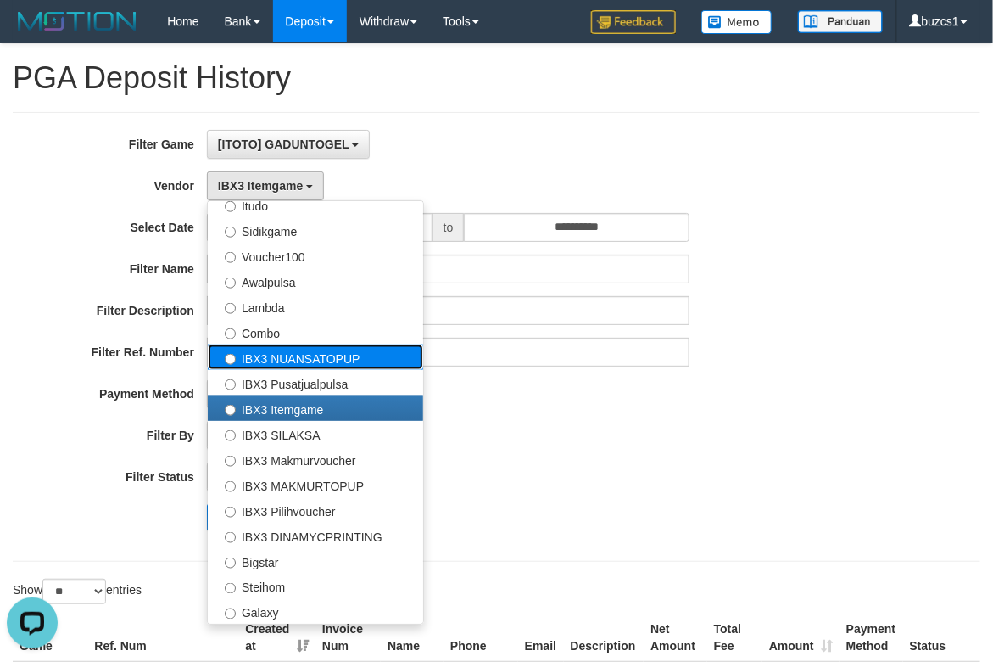
click at [341, 357] on label "IBX3 NUANSATOPUP" at bounding box center [315, 356] width 215 height 25
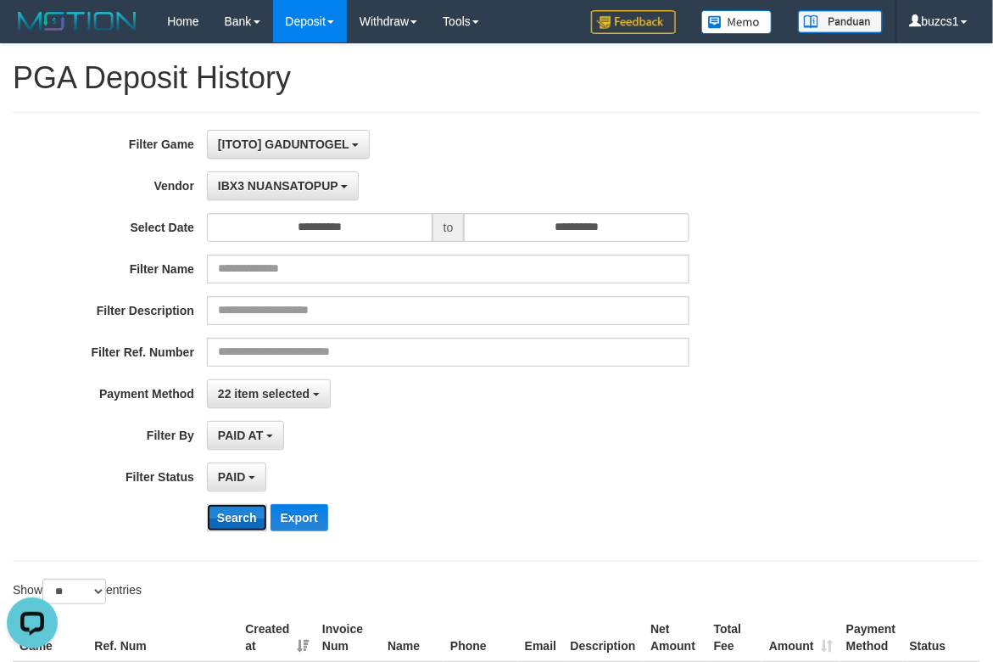
click at [227, 531] on button "Search" at bounding box center [237, 517] width 60 height 27
click at [339, 187] on button "IBX3 NUANSATOPUP" at bounding box center [283, 185] width 152 height 29
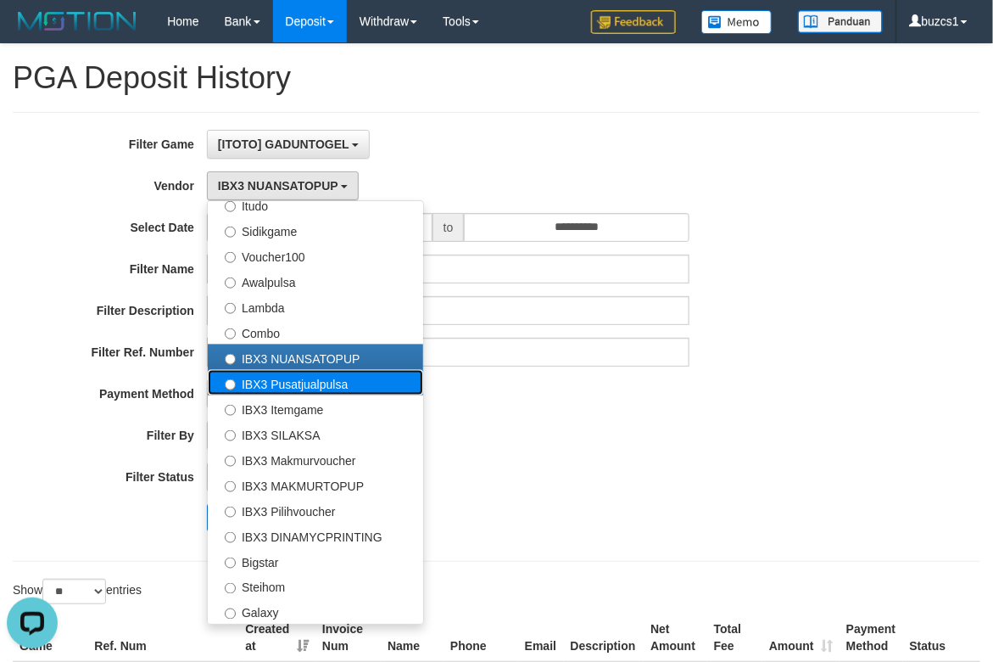
click at [342, 389] on label "IBX3 Pusatjualpulsa" at bounding box center [315, 382] width 215 height 25
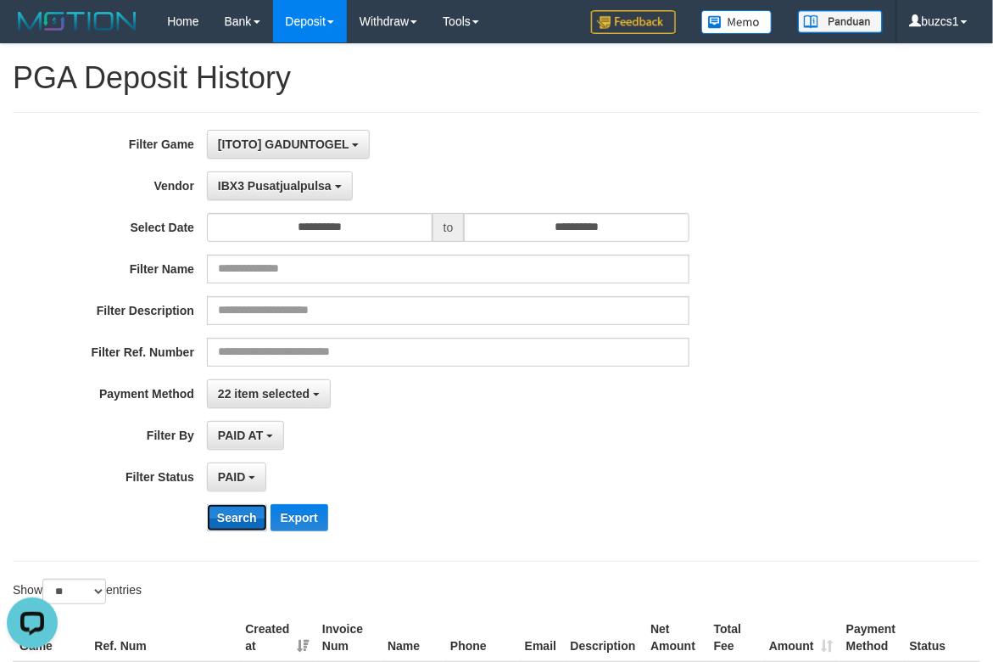
click at [240, 514] on button "Search" at bounding box center [237, 517] width 60 height 27
click at [331, 194] on button "IBX3 Pusatjualpulsa" at bounding box center [280, 185] width 146 height 29
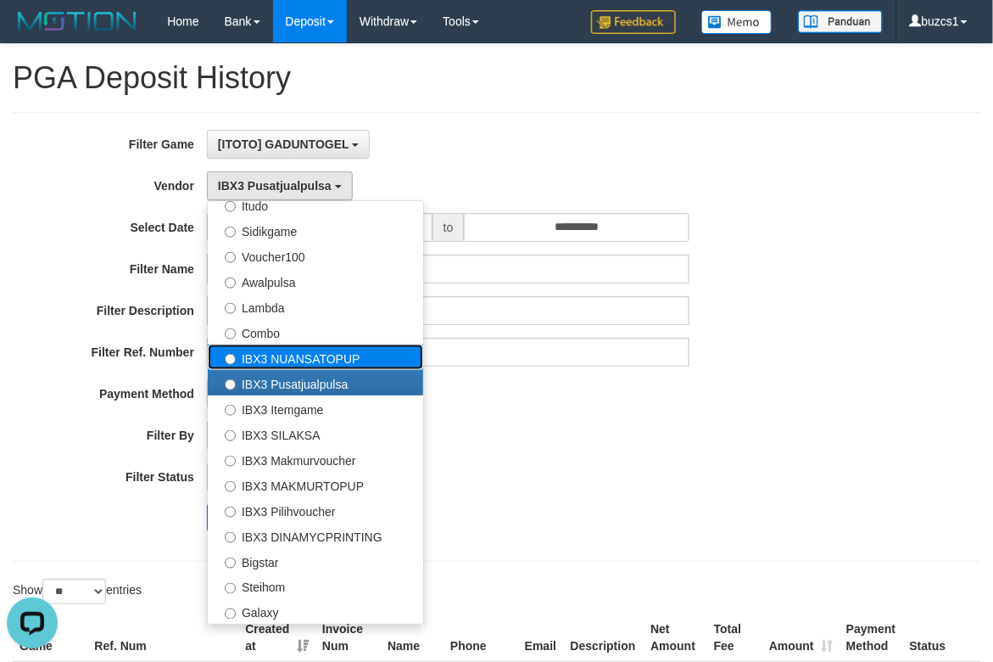
click at [323, 369] on label "IBX3 NUANSATOPUP" at bounding box center [315, 356] width 215 height 25
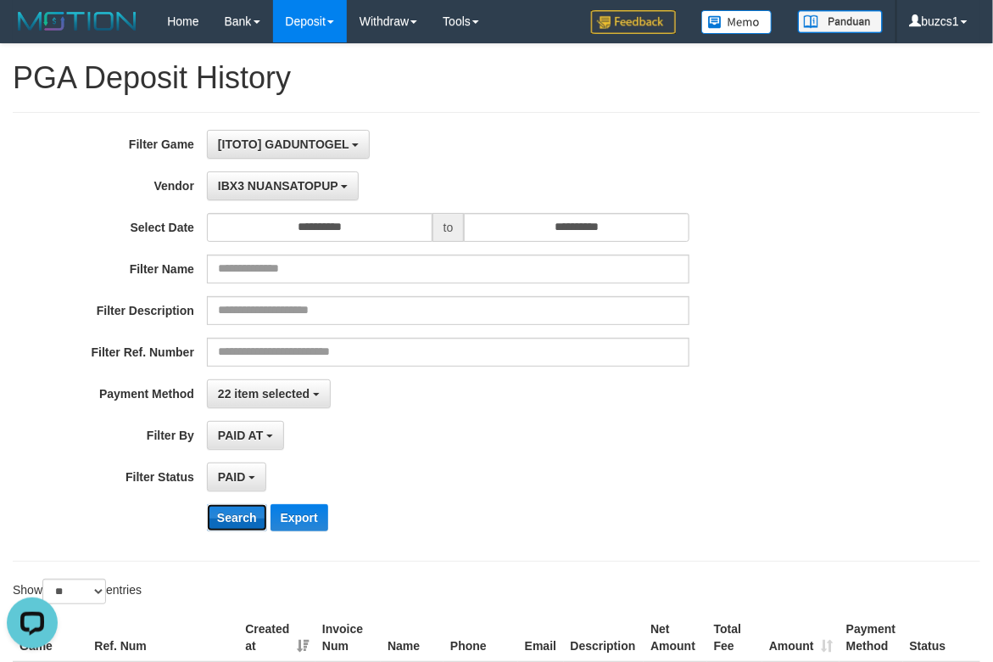
click at [232, 524] on button "Search" at bounding box center [237, 517] width 60 height 27
click at [354, 183] on button "IBX3 NUANSATOPUP" at bounding box center [283, 185] width 152 height 29
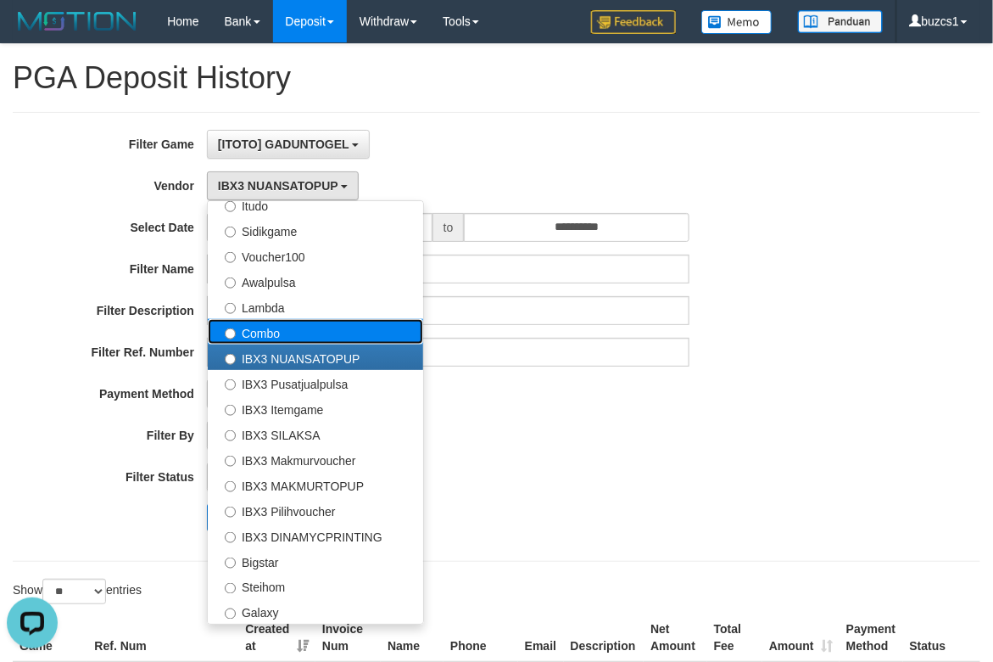
click at [398, 337] on label "Combo" at bounding box center [315, 331] width 215 height 25
select select "**********"
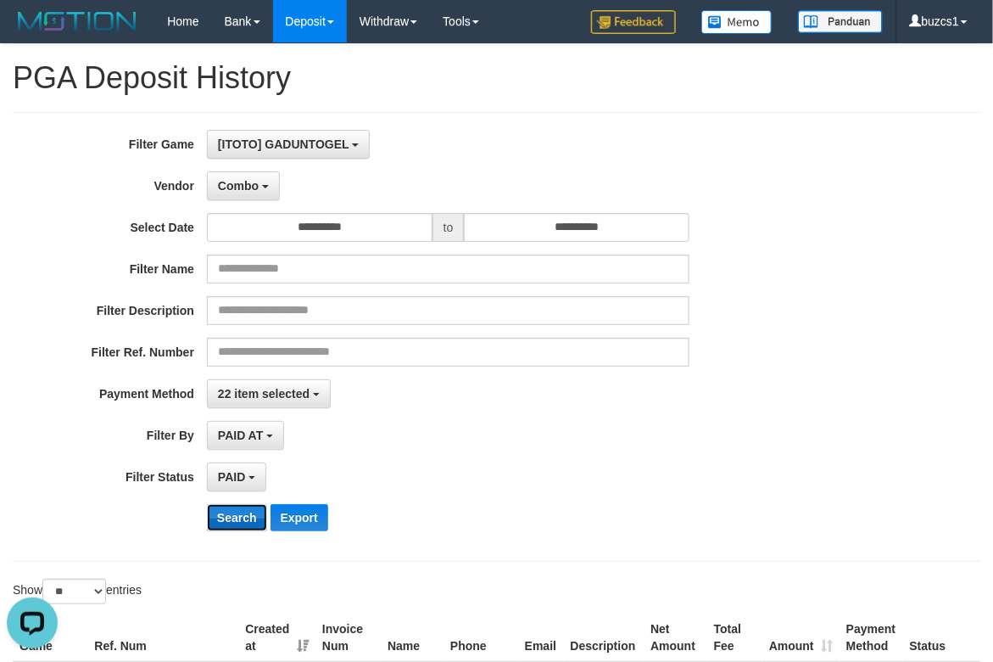
click at [257, 528] on button "Search" at bounding box center [237, 517] width 60 height 27
click at [271, 189] on button "Combo" at bounding box center [243, 185] width 73 height 29
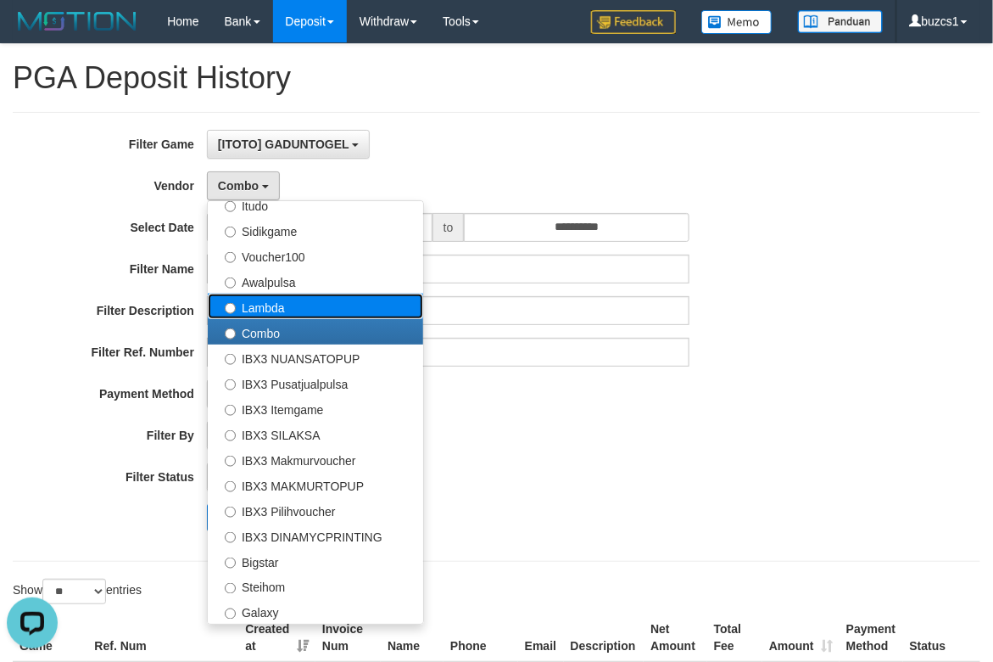
click at [329, 316] on label "Lambda" at bounding box center [315, 306] width 215 height 25
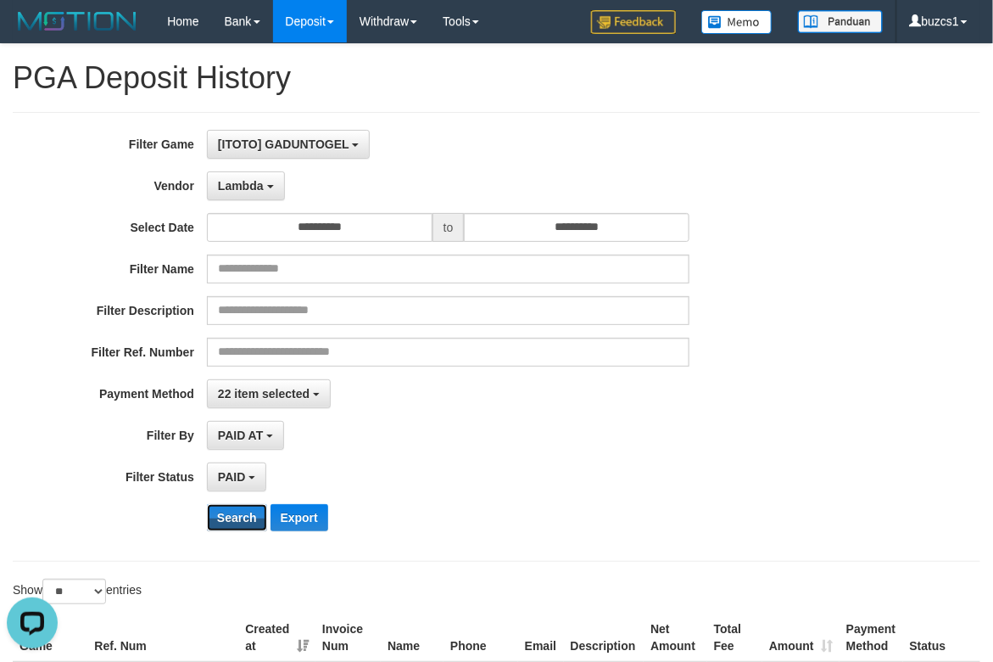
drag, startPoint x: 224, startPoint y: 517, endPoint x: 298, endPoint y: 492, distance: 77.8
click at [227, 515] on button "Search" at bounding box center [237, 517] width 60 height 27
click at [278, 182] on button "Lambda" at bounding box center [246, 185] width 78 height 29
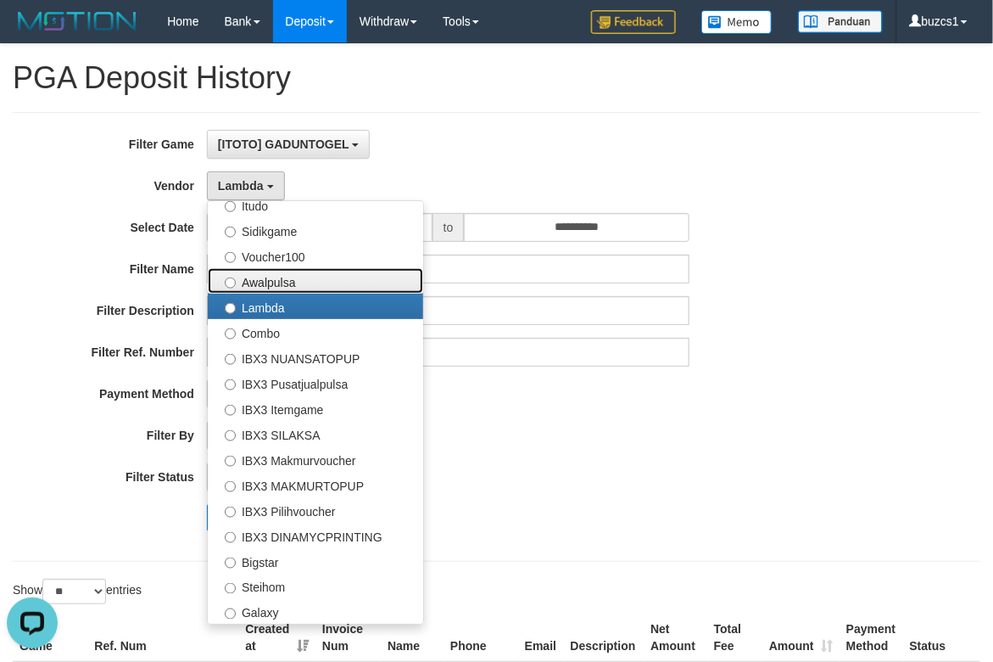
click at [310, 286] on label "Awalpulsa" at bounding box center [315, 280] width 215 height 25
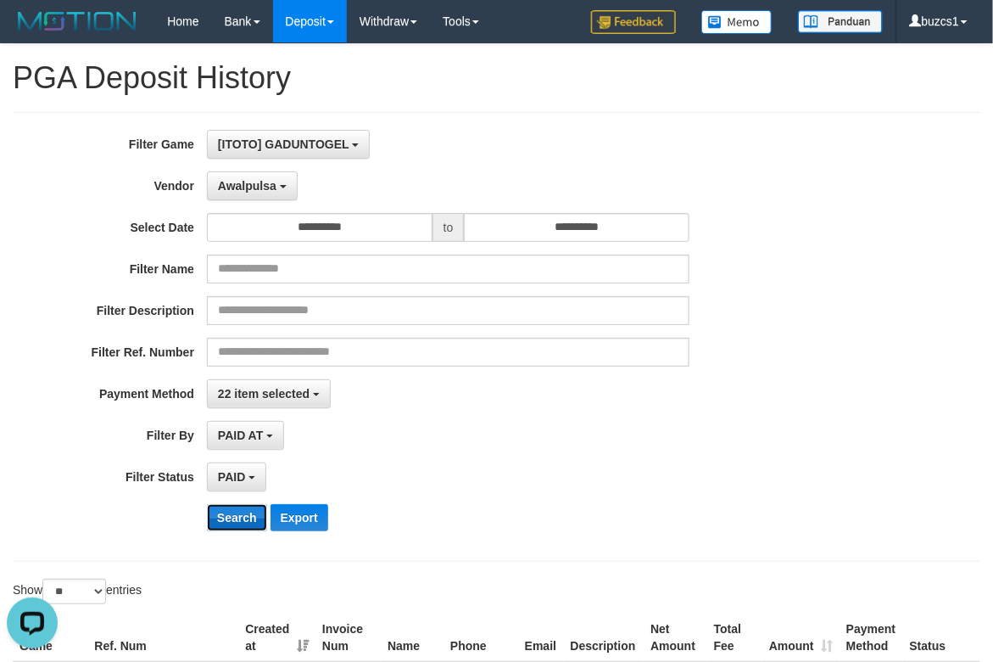
click at [225, 517] on button "Search" at bounding box center [237, 517] width 60 height 27
click at [280, 174] on button "Awalpulsa" at bounding box center [252, 185] width 91 height 29
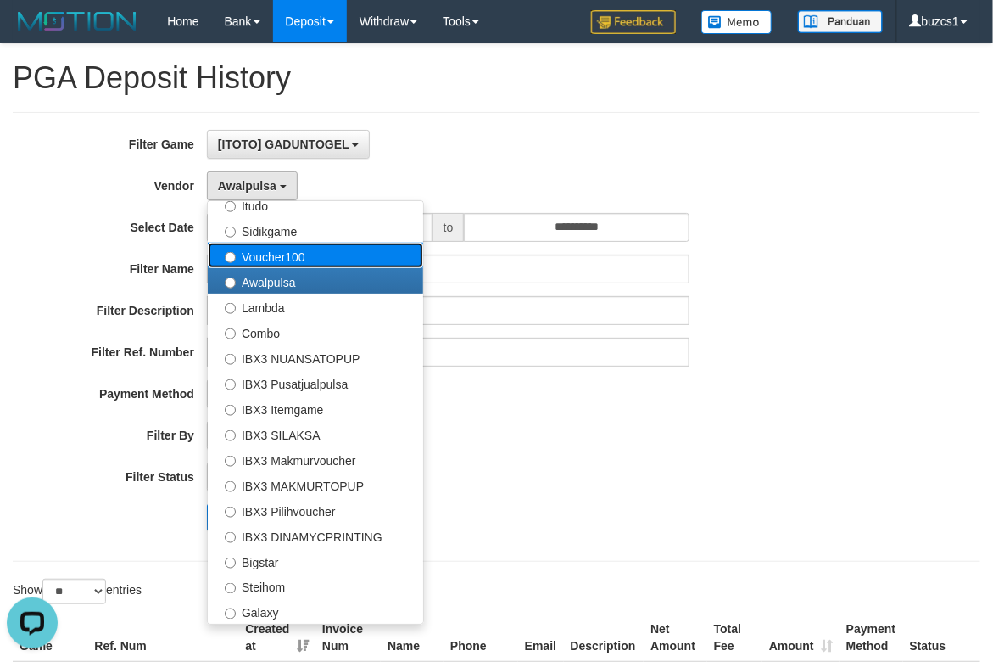
click at [305, 258] on label "Voucher100" at bounding box center [315, 255] width 215 height 25
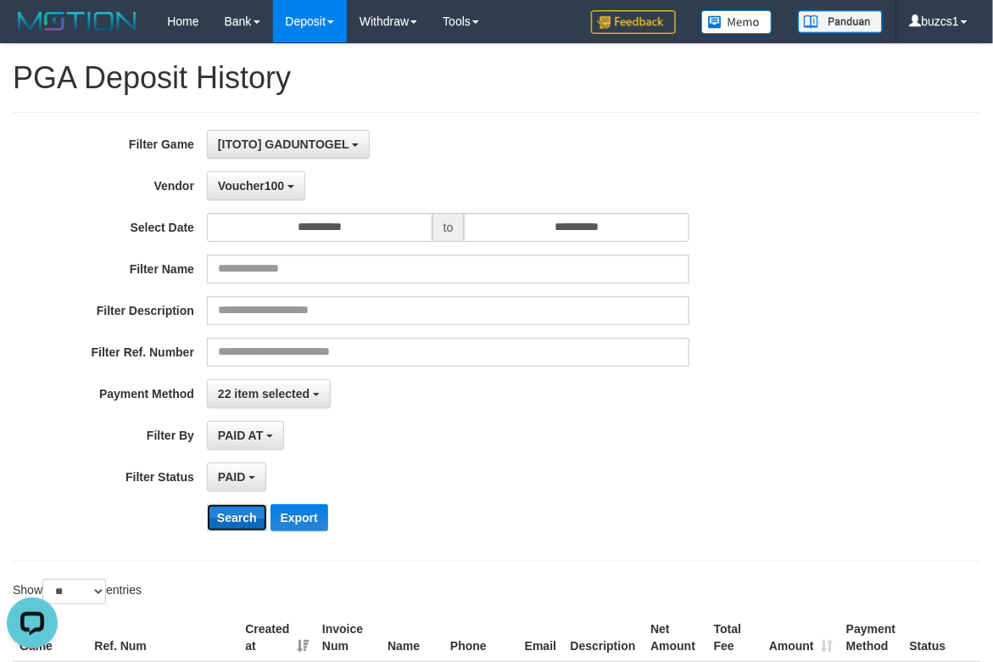
click at [237, 519] on button "Search" at bounding box center [237, 517] width 60 height 27
click at [275, 182] on span "Voucher100" at bounding box center [251, 186] width 66 height 14
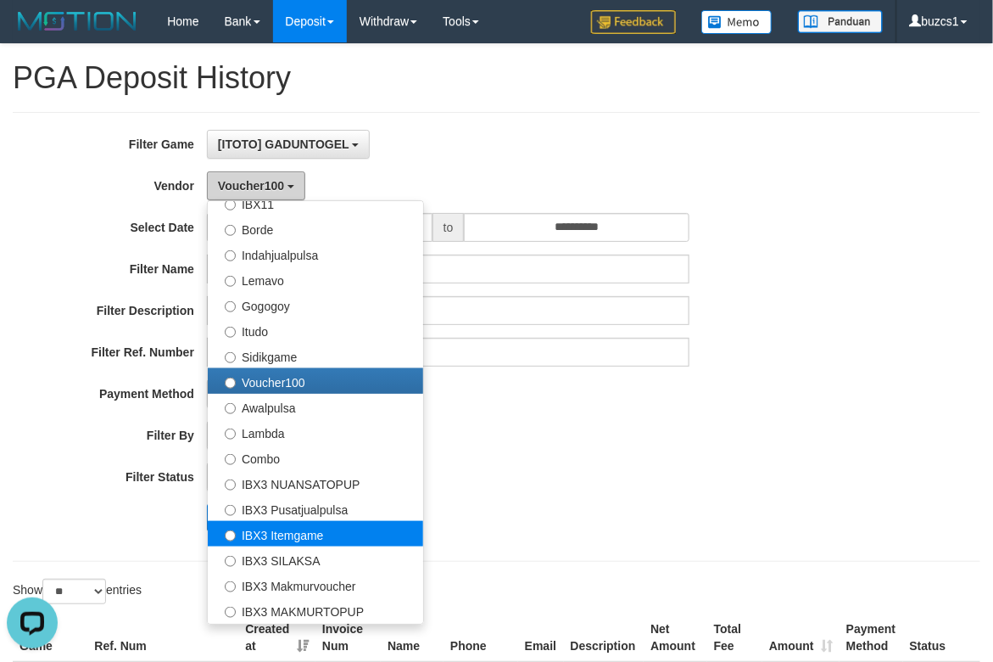
scroll to position [394, 0]
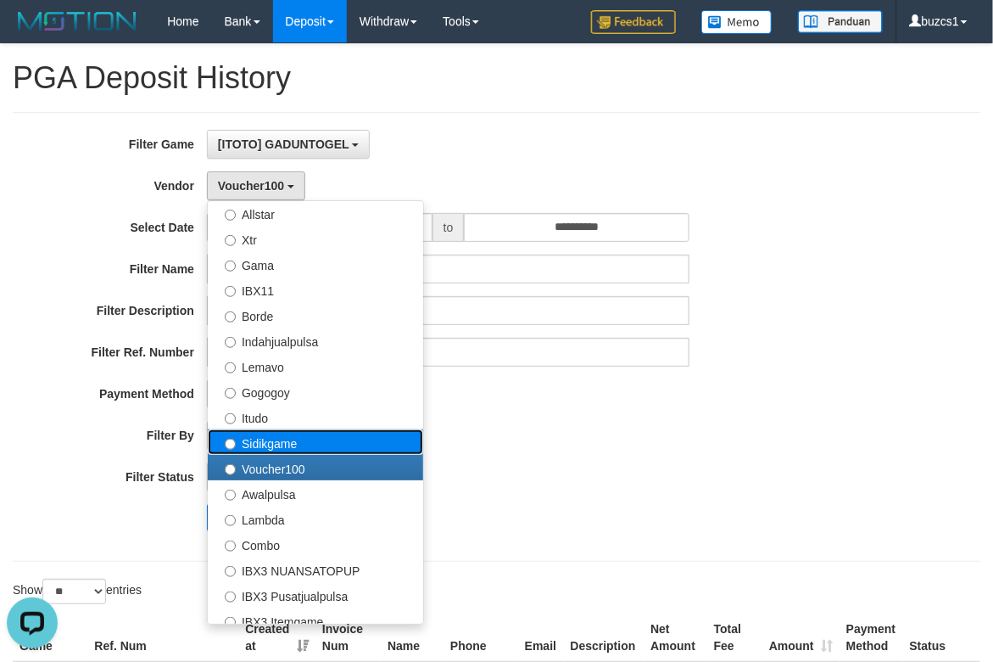
click at [318, 443] on label "Sidikgame" at bounding box center [315, 441] width 215 height 25
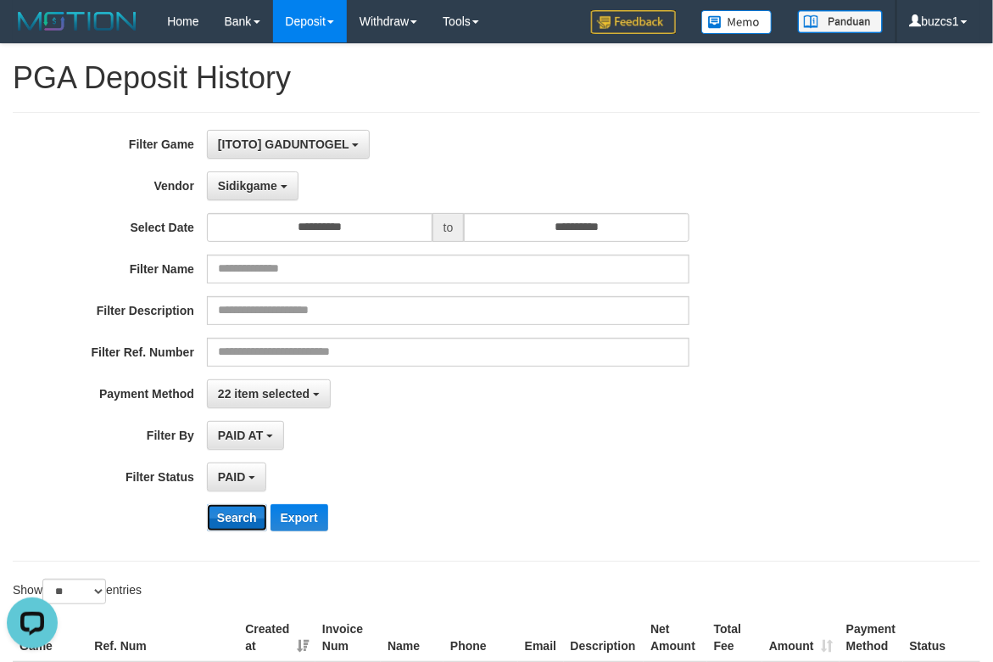
click at [232, 519] on button "Search" at bounding box center [237, 517] width 60 height 27
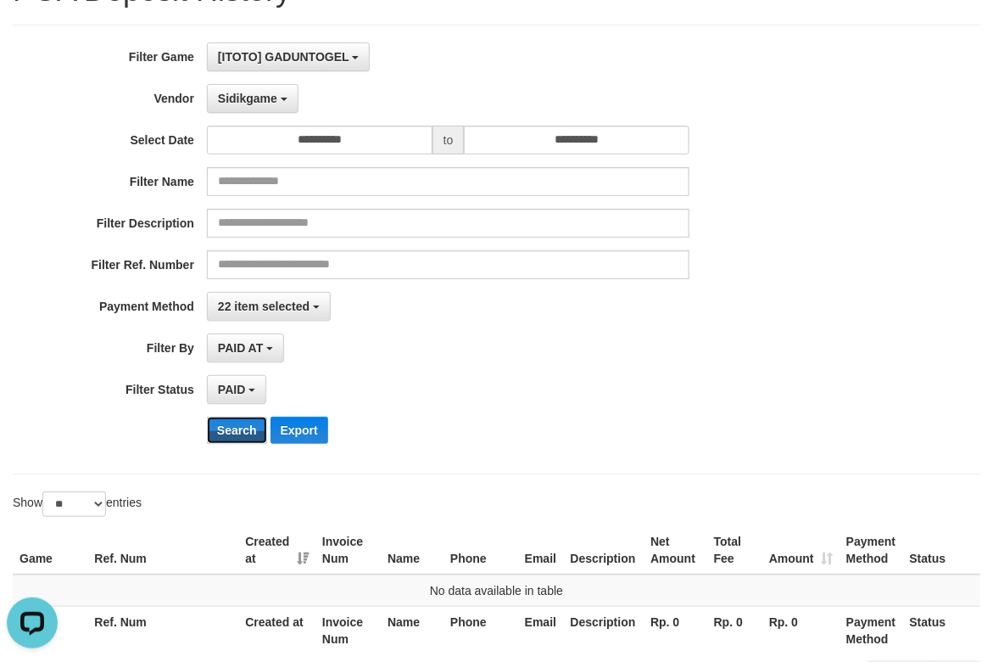
scroll to position [0, 0]
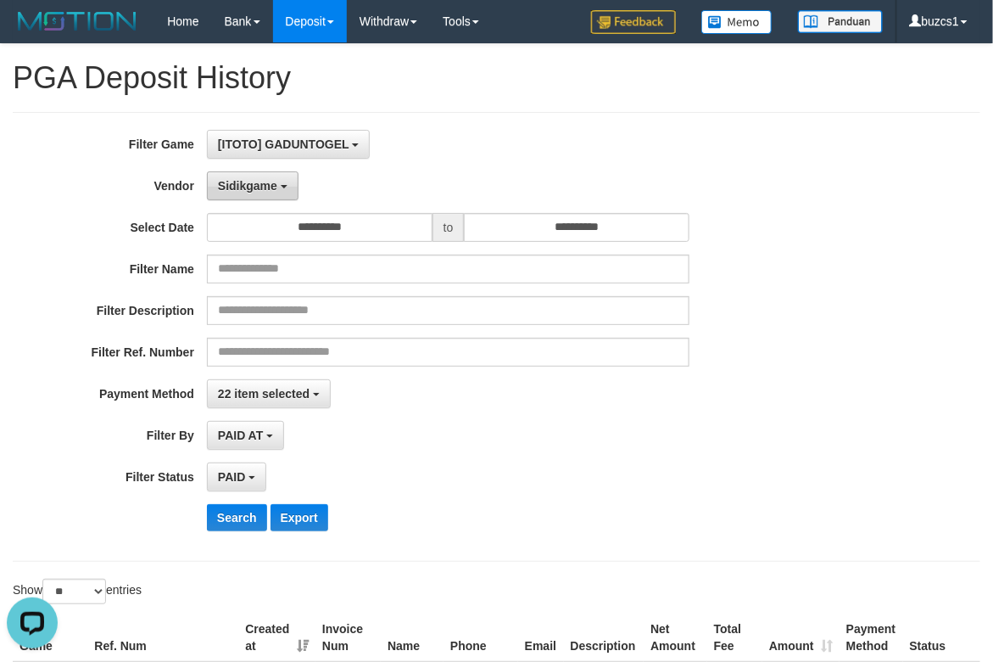
click at [283, 186] on b "button" at bounding box center [284, 186] width 7 height 3
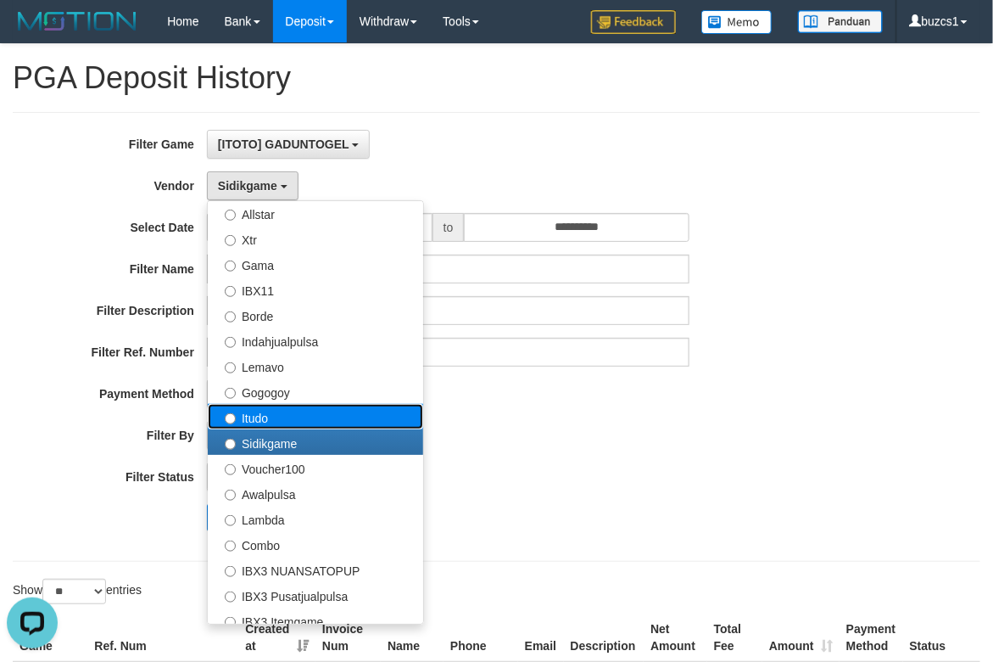
click at [355, 423] on label "Itudo" at bounding box center [315, 416] width 215 height 25
select select "**********"
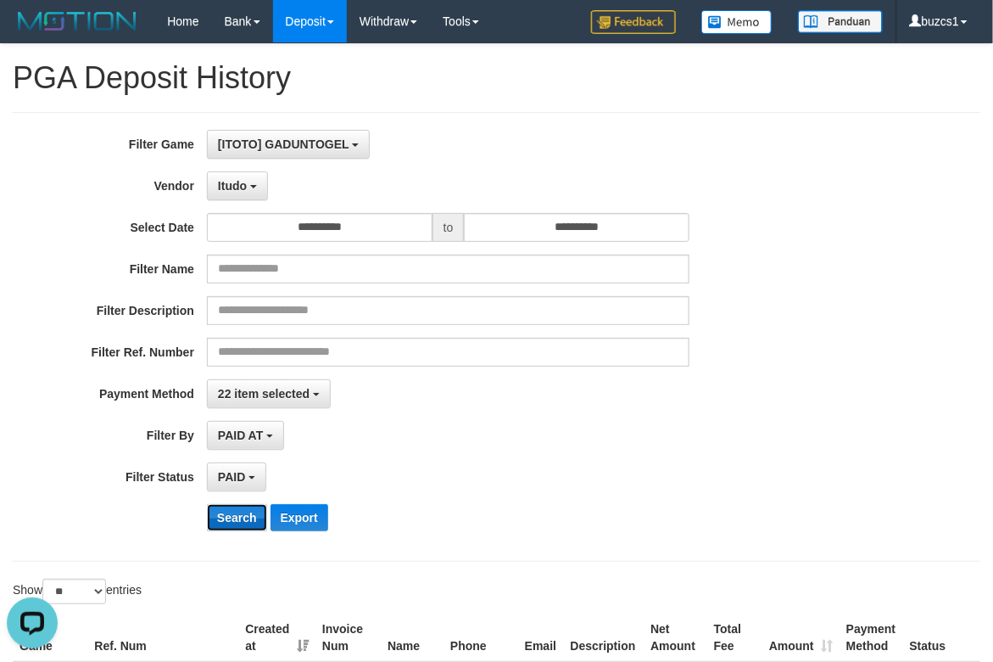
click at [239, 523] on button "Search" at bounding box center [237, 517] width 60 height 27
click at [250, 186] on b "button" at bounding box center [253, 186] width 7 height 3
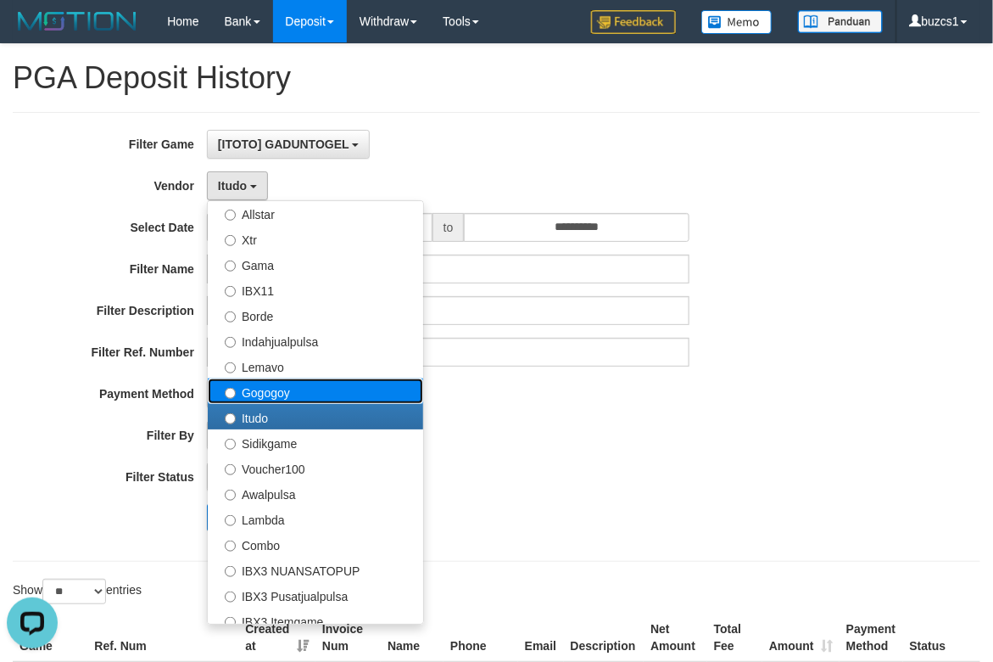
click at [327, 395] on label "Gogogoy" at bounding box center [315, 390] width 215 height 25
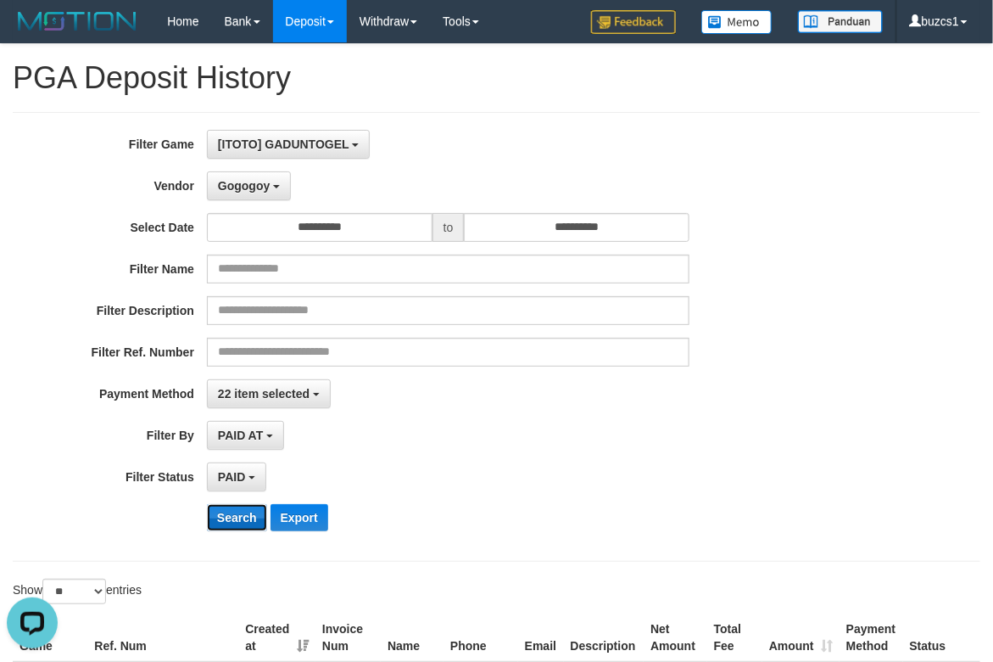
click at [239, 520] on button "Search" at bounding box center [237, 517] width 60 height 27
click at [283, 194] on button "Gogogoy" at bounding box center [249, 185] width 84 height 29
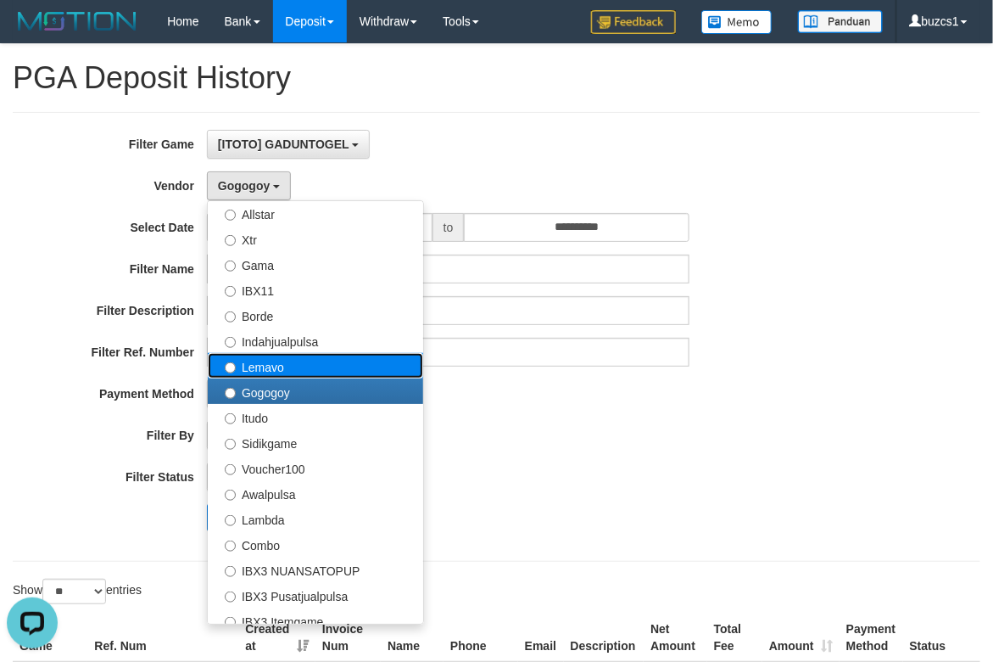
click at [332, 370] on label "Lemavo" at bounding box center [315, 365] width 215 height 25
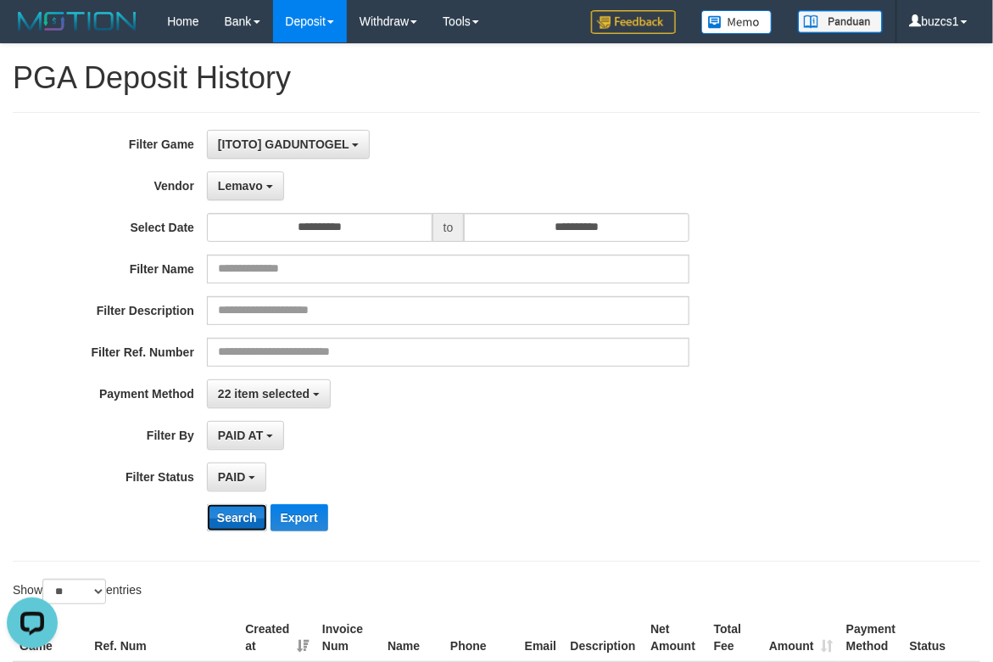
click at [232, 528] on button "Search" at bounding box center [237, 517] width 60 height 27
click at [268, 187] on b "button" at bounding box center [269, 186] width 7 height 3
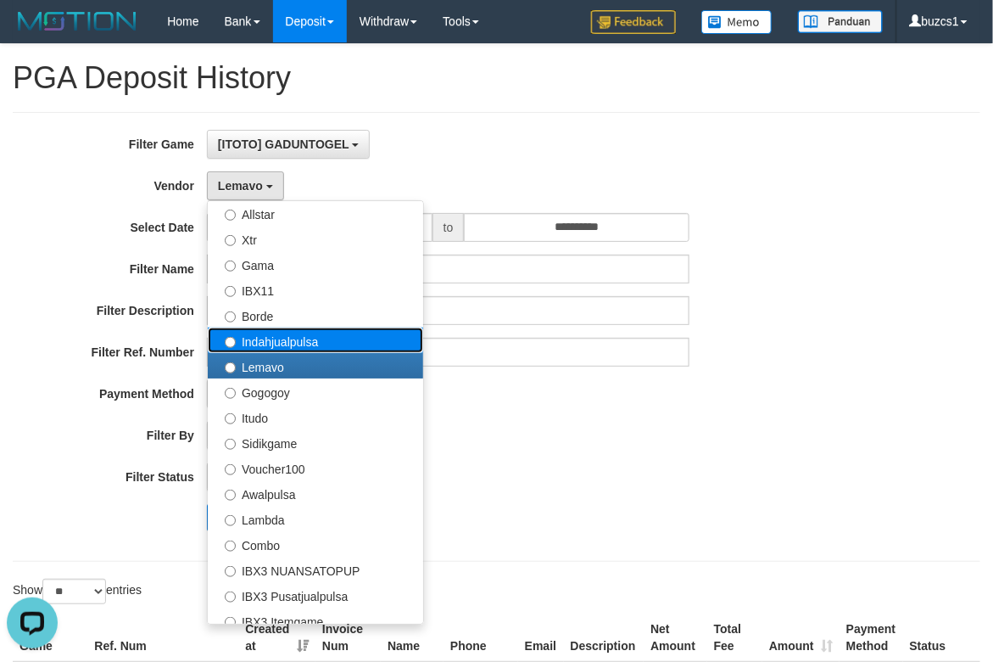
click at [322, 346] on label "Indahjualpulsa" at bounding box center [315, 339] width 215 height 25
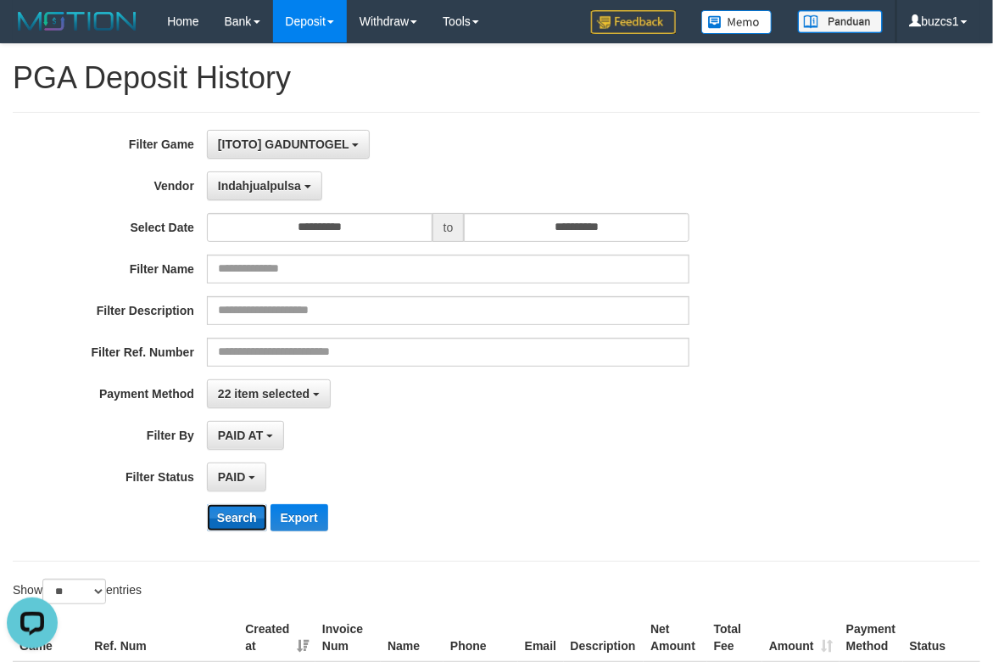
click at [235, 524] on button "Search" at bounding box center [237, 517] width 60 height 27
click at [304, 191] on button "Indahjualpulsa" at bounding box center [264, 185] width 115 height 29
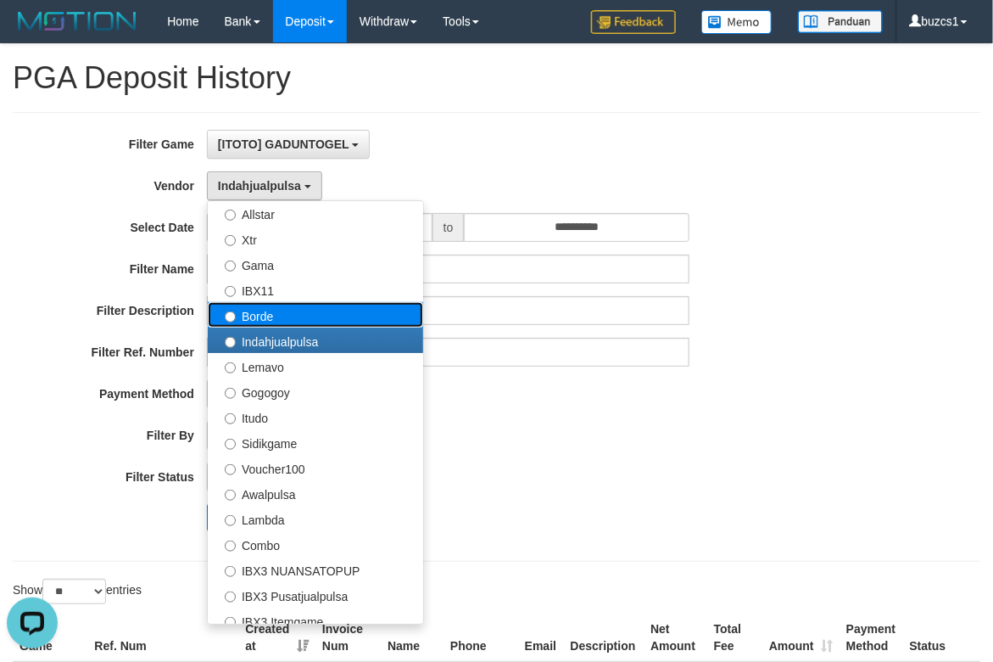
click at [319, 316] on label "Borde" at bounding box center [315, 314] width 215 height 25
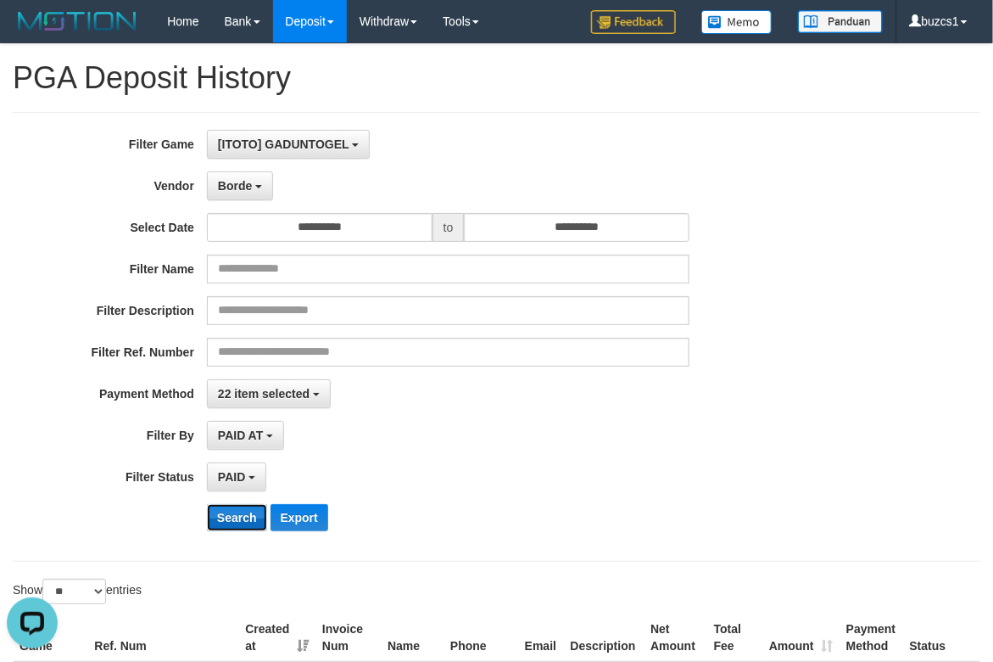
click at [249, 530] on button "Search" at bounding box center [237, 517] width 60 height 27
click at [270, 189] on button "Borde" at bounding box center [240, 185] width 66 height 29
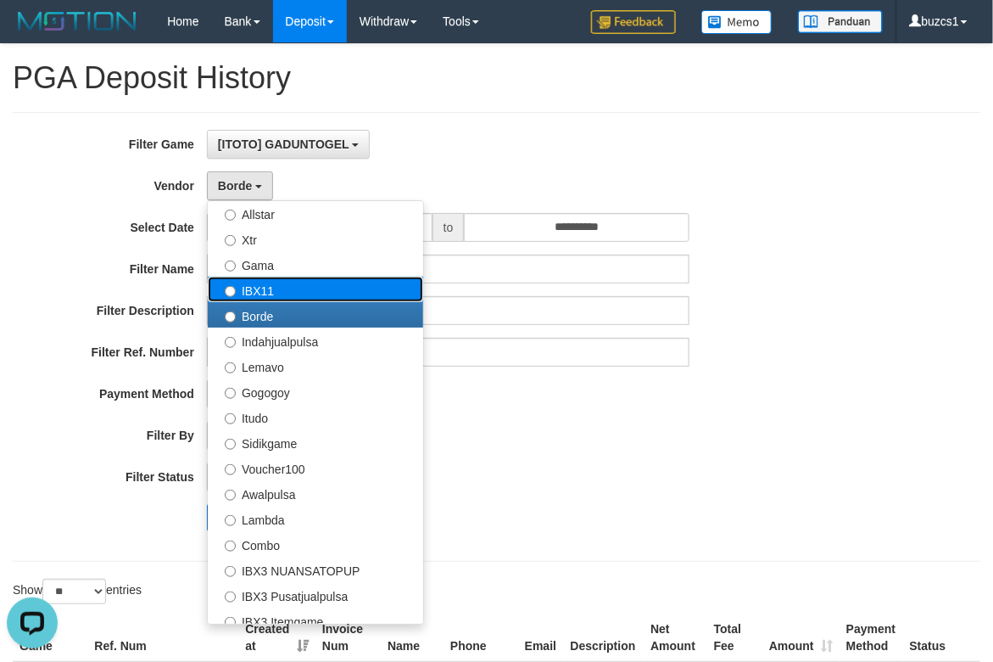
click at [319, 295] on label "IBX11" at bounding box center [315, 289] width 215 height 25
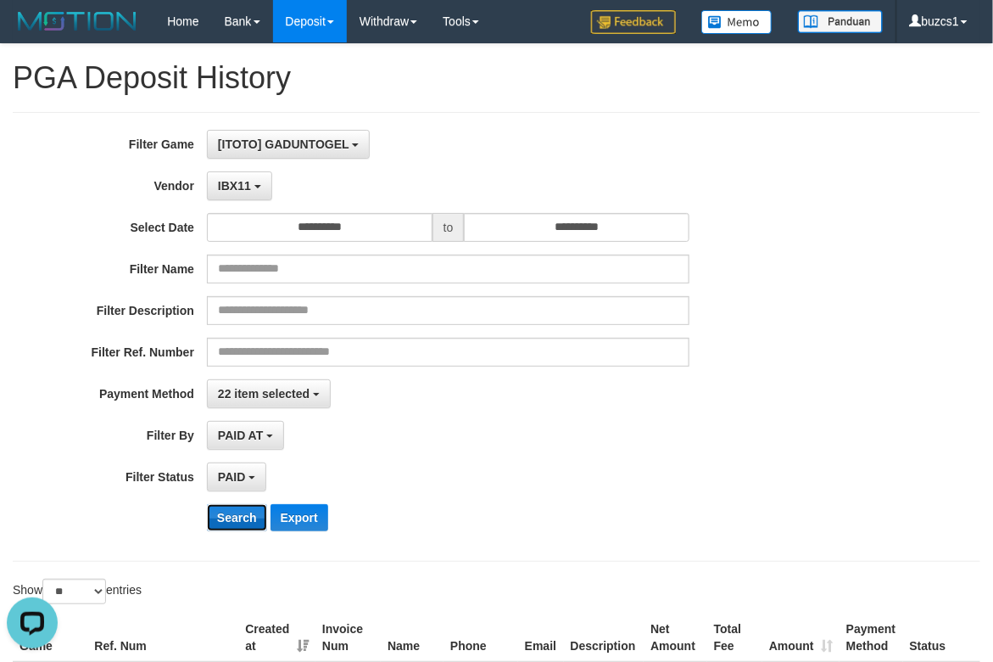
click at [232, 522] on button "Search" at bounding box center [237, 517] width 60 height 27
click at [238, 182] on span "IBX11" at bounding box center [234, 186] width 33 height 14
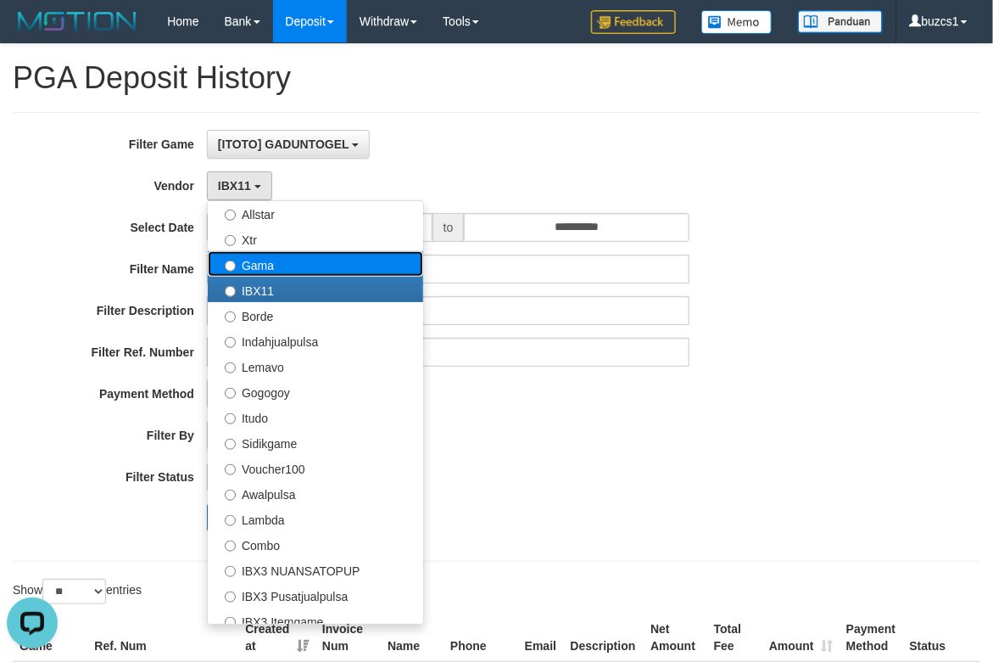
click at [286, 268] on label "Gama" at bounding box center [315, 263] width 215 height 25
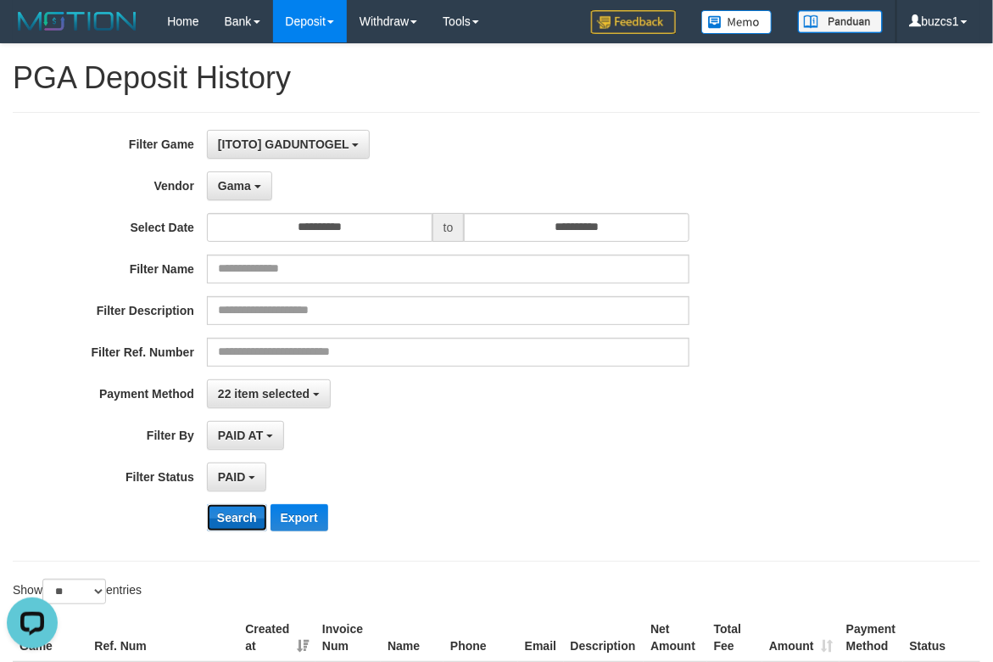
click at [234, 523] on button "Search" at bounding box center [237, 517] width 60 height 27
click at [260, 193] on button "Gama" at bounding box center [239, 185] width 65 height 29
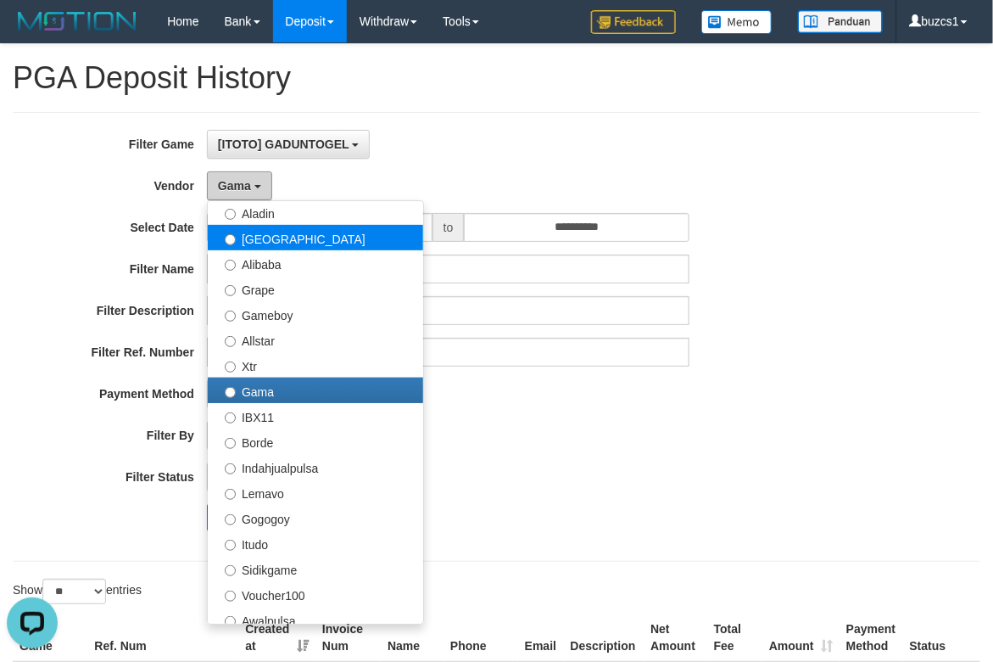
scroll to position [182, 0]
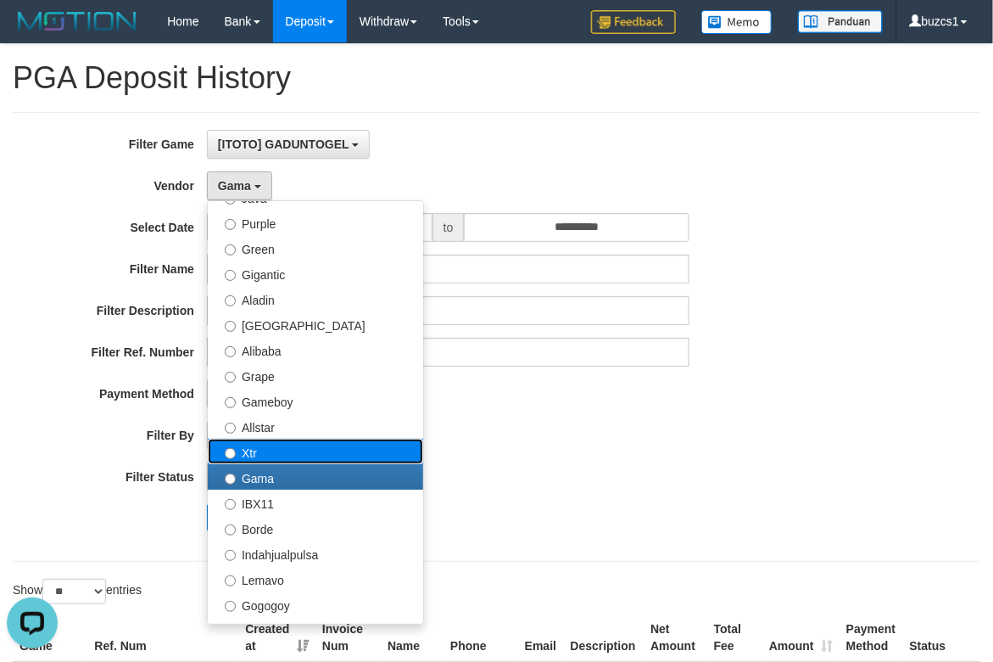
click at [306, 454] on label "Xtr" at bounding box center [315, 451] width 215 height 25
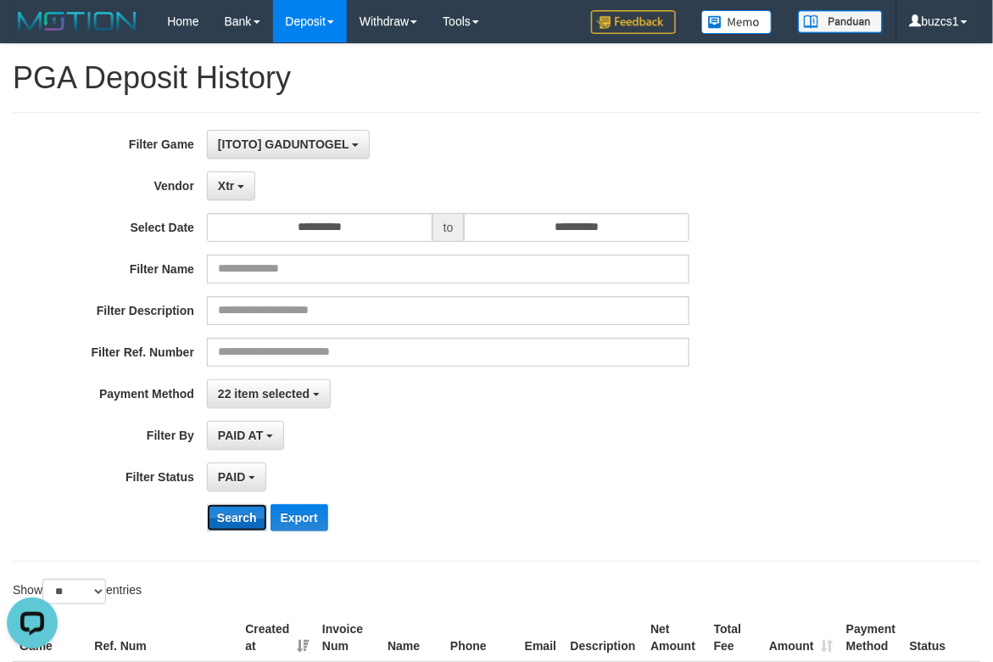
click at [235, 523] on button "Search" at bounding box center [237, 517] width 60 height 27
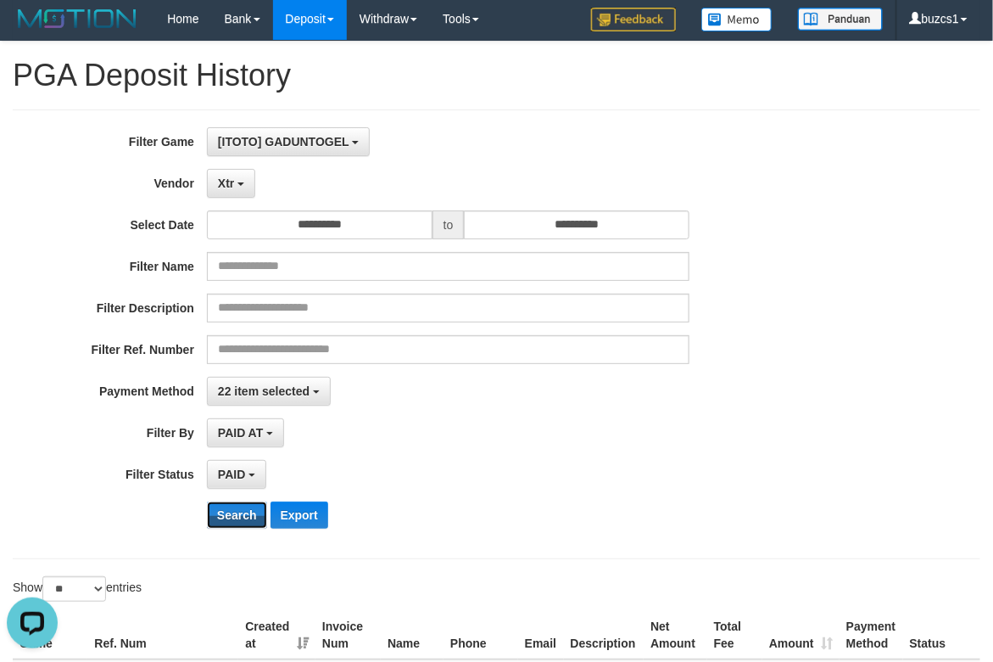
scroll to position [0, 0]
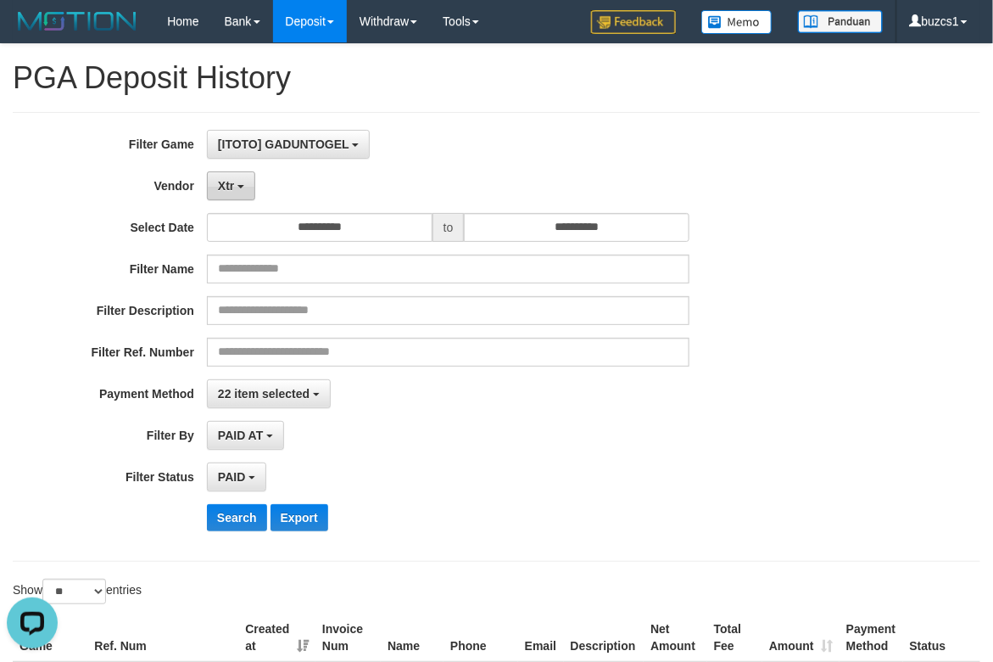
click at [247, 186] on button "Xtr" at bounding box center [231, 185] width 48 height 29
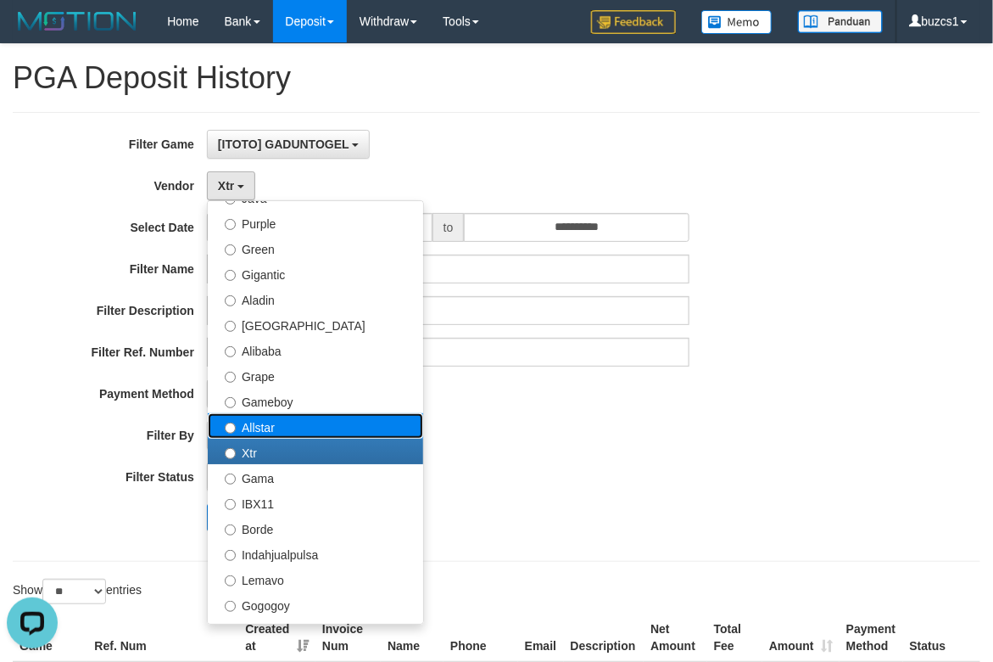
click at [293, 423] on label "Allstar" at bounding box center [315, 425] width 215 height 25
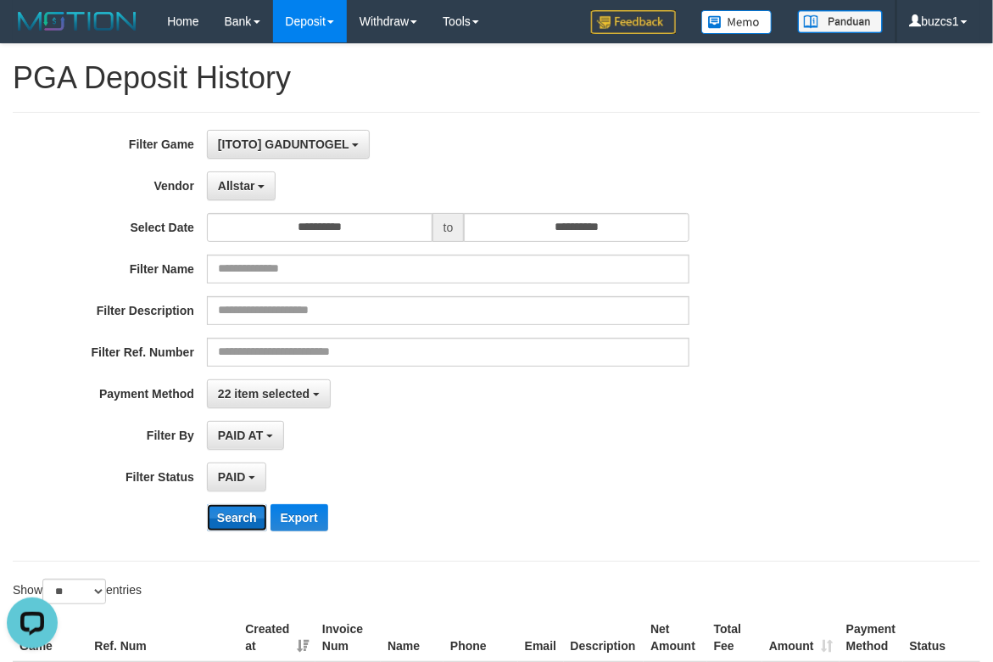
click at [239, 529] on button "Search" at bounding box center [237, 517] width 60 height 27
click at [247, 200] on button "Allstar" at bounding box center [241, 185] width 69 height 29
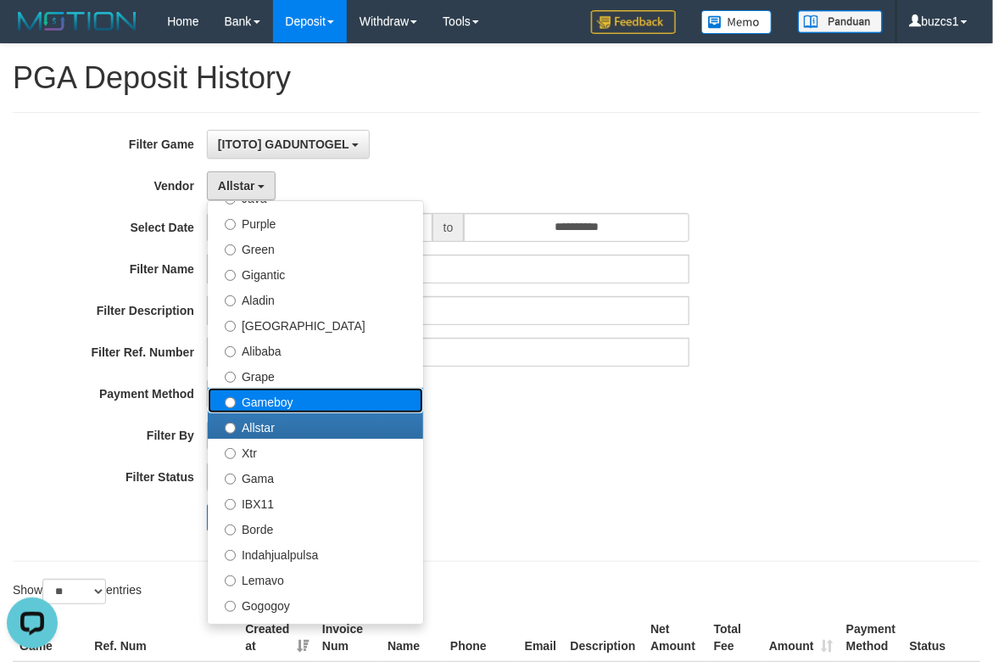
click at [300, 406] on label "Gameboy" at bounding box center [315, 400] width 215 height 25
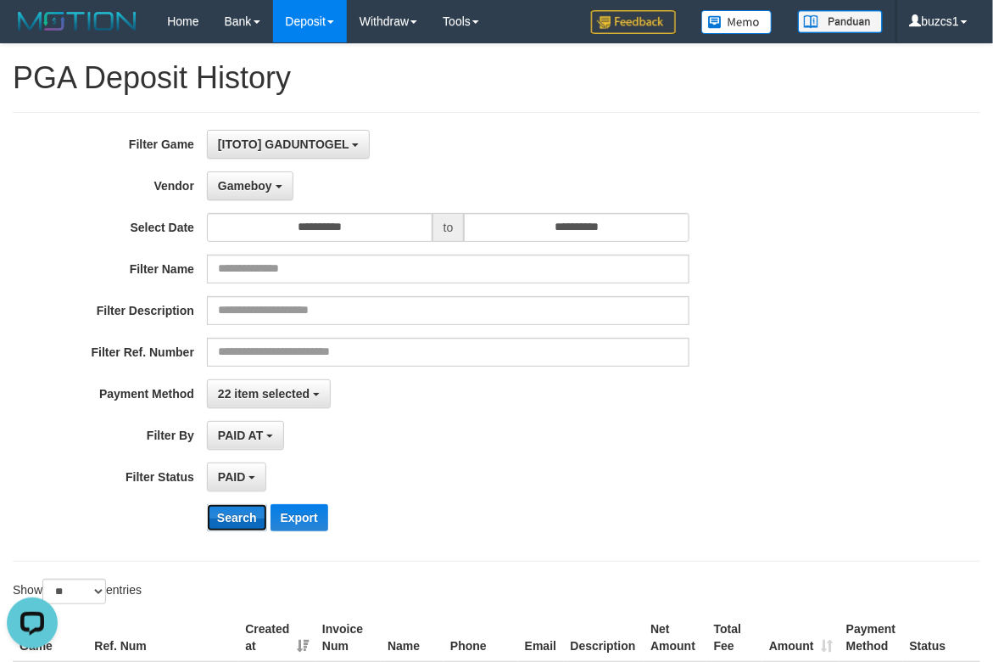
click at [258, 519] on button "Search" at bounding box center [237, 517] width 60 height 27
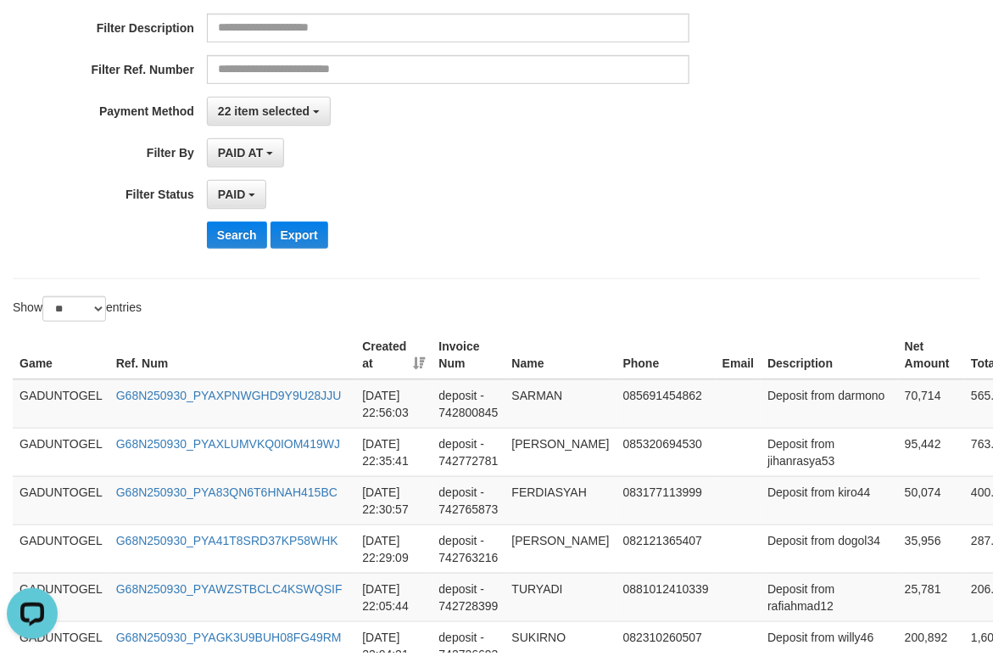
scroll to position [87, 0]
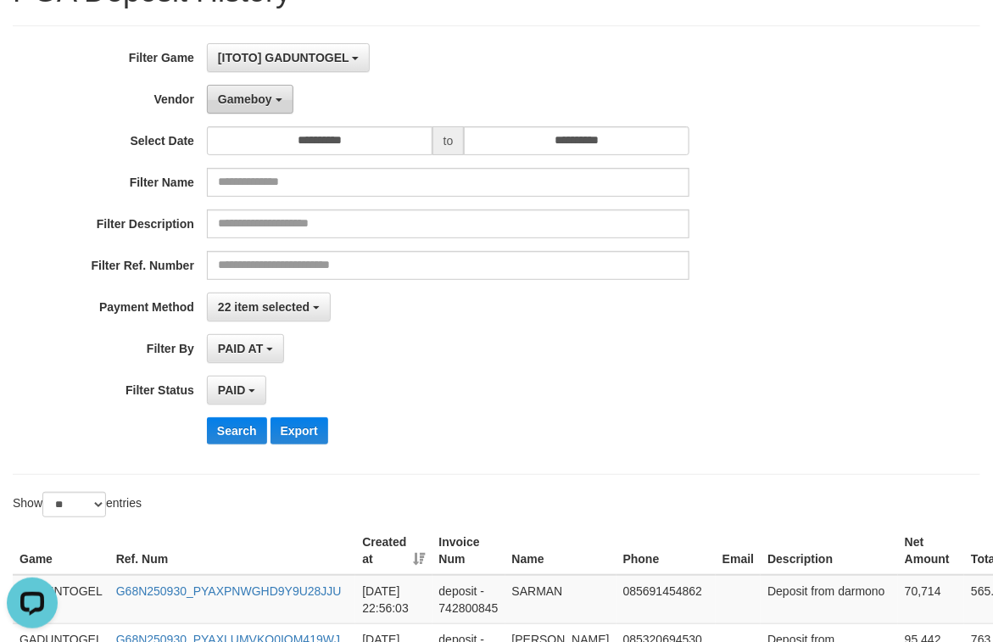
click at [277, 105] on button "Gameboy" at bounding box center [250, 99] width 87 height 29
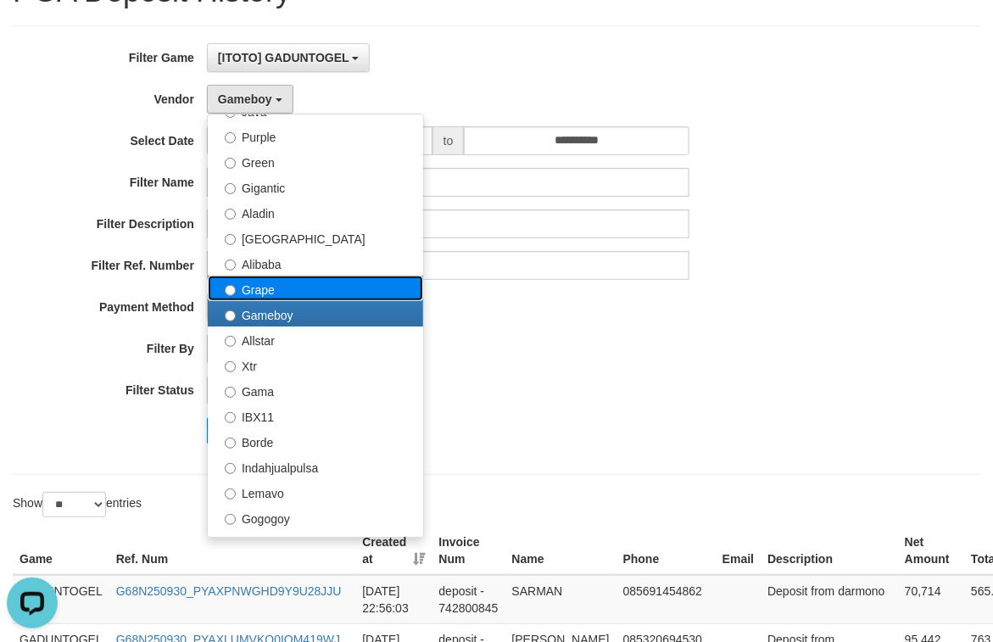
click at [288, 285] on label "Grape" at bounding box center [315, 288] width 215 height 25
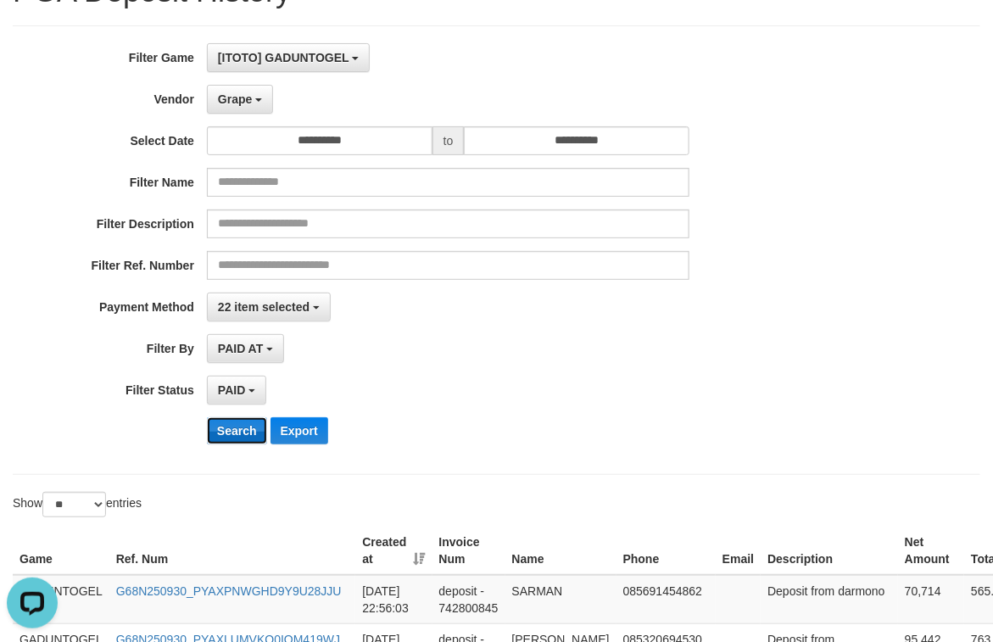
click at [227, 433] on button "Search" at bounding box center [237, 430] width 60 height 27
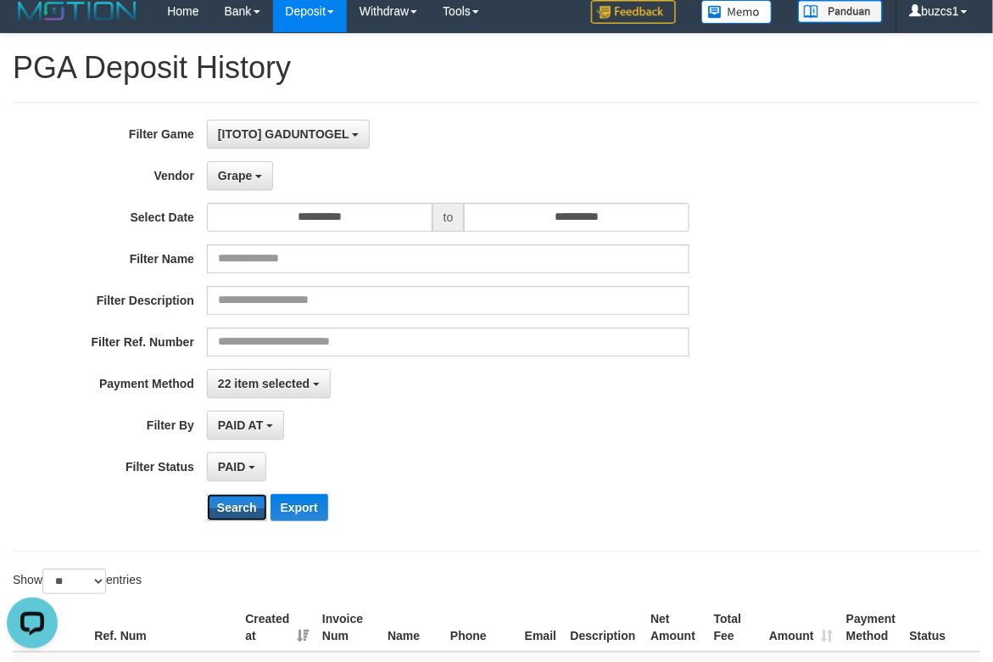
scroll to position [0, 0]
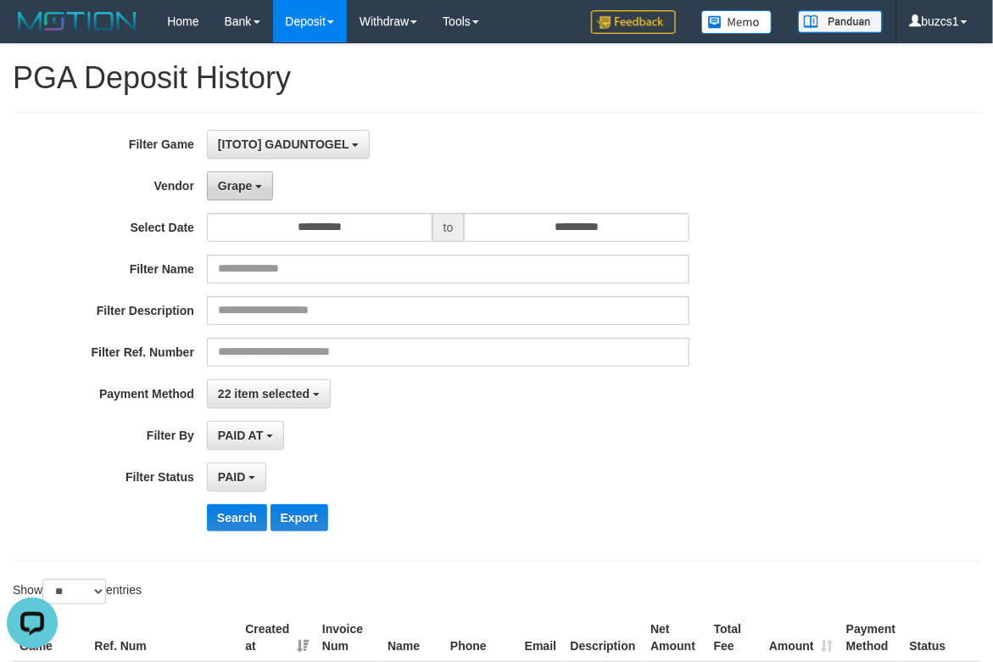
click at [253, 191] on button "Grape" at bounding box center [240, 185] width 66 height 29
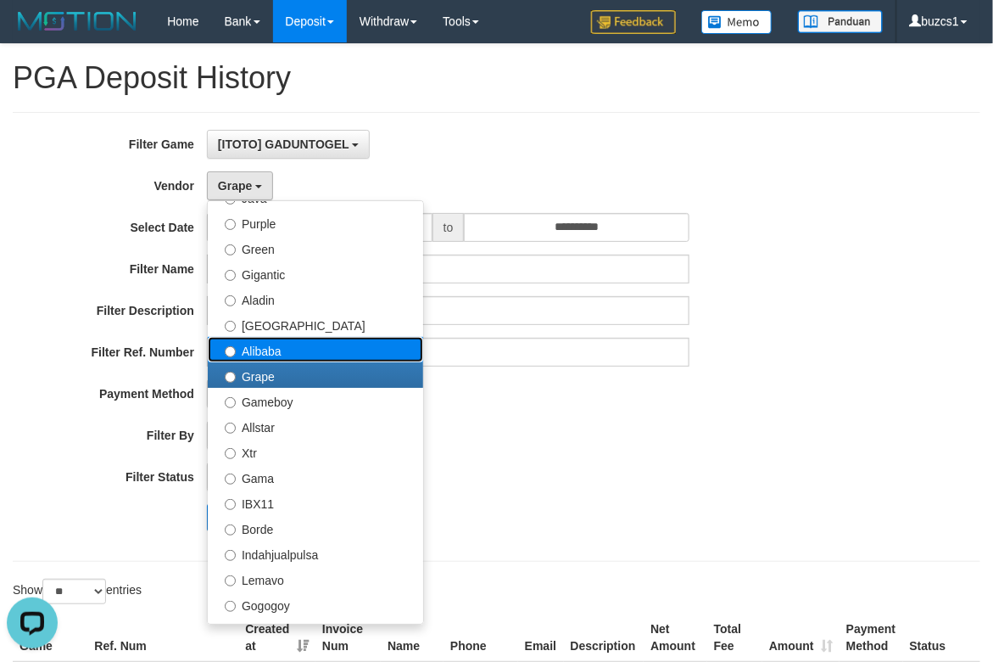
click at [277, 354] on label "Alibaba" at bounding box center [315, 349] width 215 height 25
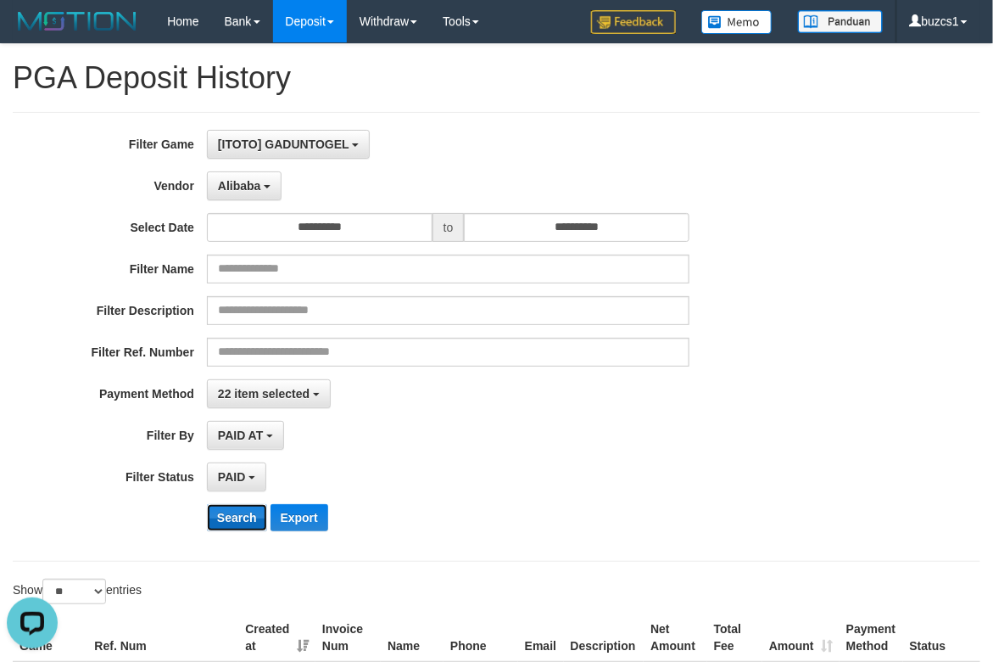
drag, startPoint x: 235, startPoint y: 522, endPoint x: 462, endPoint y: 456, distance: 236.0
click at [238, 523] on button "Search" at bounding box center [237, 517] width 60 height 27
click at [253, 182] on span "Alibaba" at bounding box center [239, 186] width 43 height 14
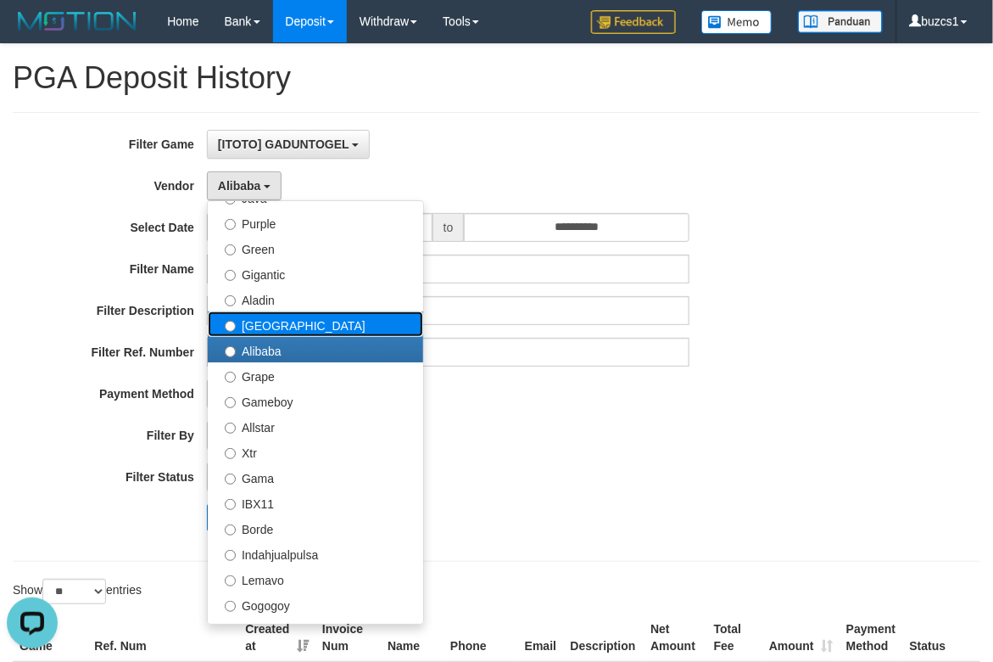
click at [275, 332] on label "[GEOGRAPHIC_DATA]" at bounding box center [315, 323] width 215 height 25
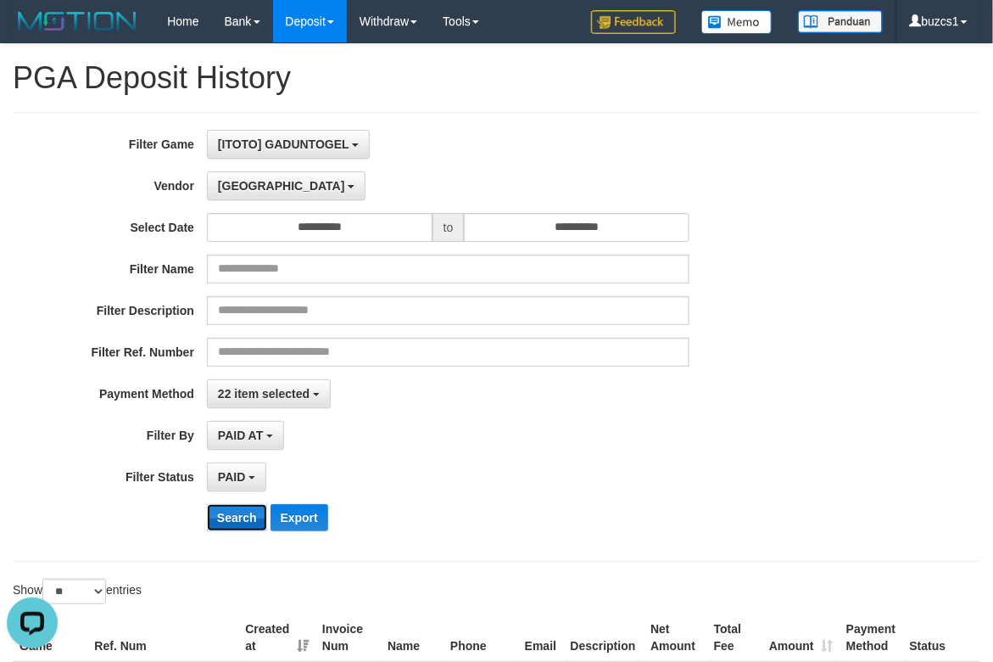
drag, startPoint x: 248, startPoint y: 524, endPoint x: 504, endPoint y: 435, distance: 271.2
click at [258, 523] on button "Search" at bounding box center [237, 517] width 60 height 27
click at [348, 188] on b "button" at bounding box center [351, 186] width 7 height 3
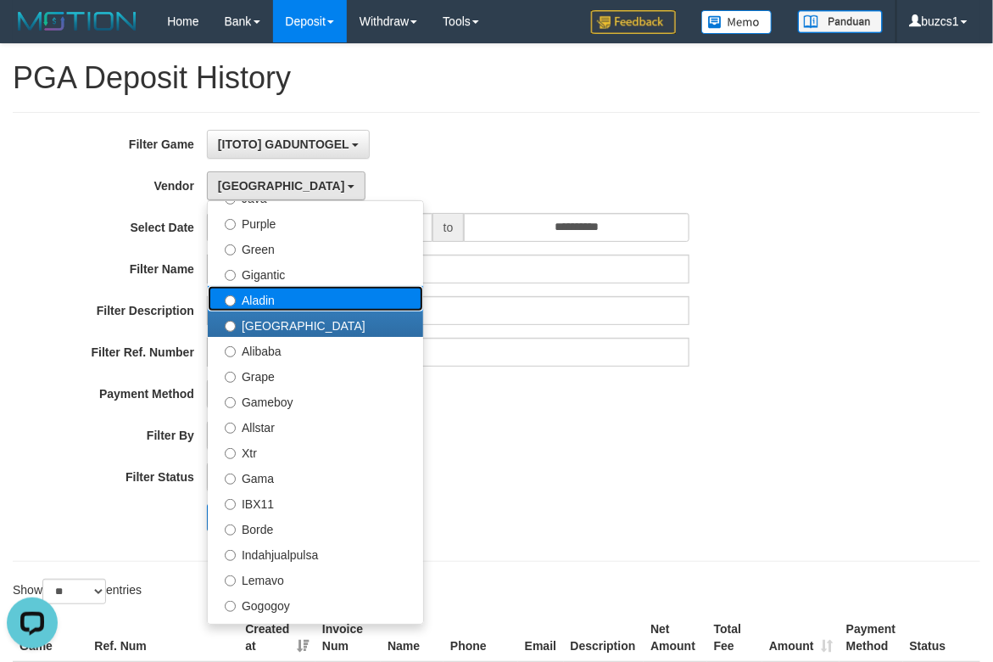
click at [281, 301] on label "Aladin" at bounding box center [315, 298] width 215 height 25
select select "**********"
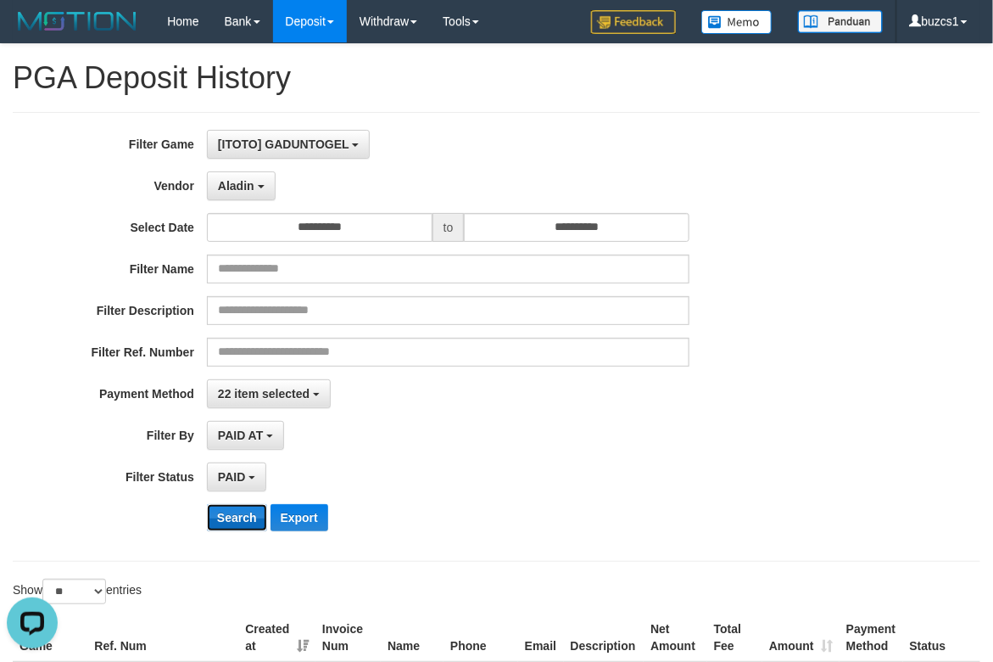
click at [240, 530] on button "Search" at bounding box center [237, 517] width 60 height 27
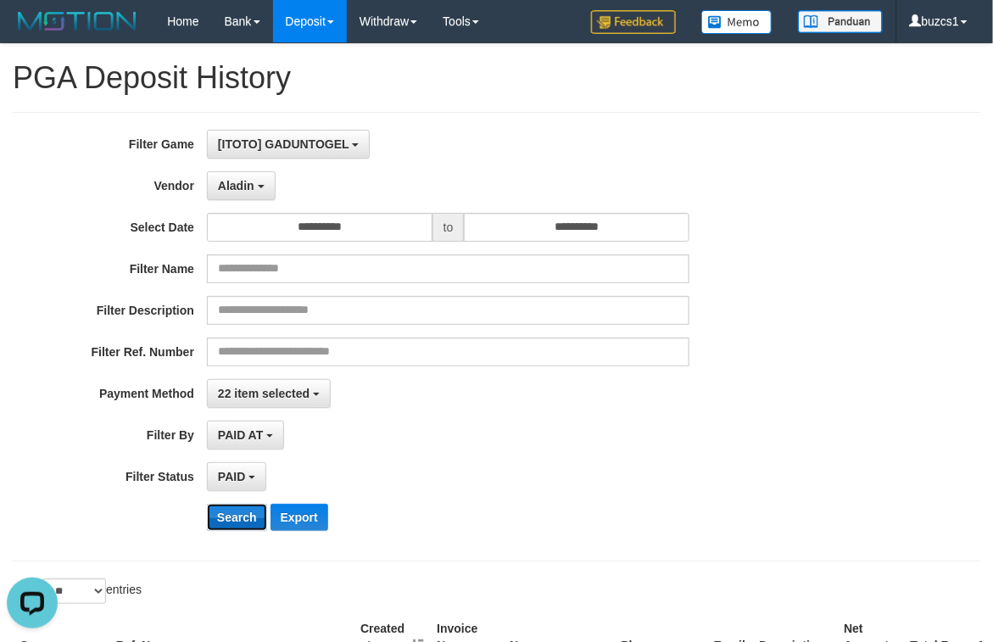
click at [244, 528] on button "Search" at bounding box center [237, 517] width 60 height 27
